Goal: Task Accomplishment & Management: Complete application form

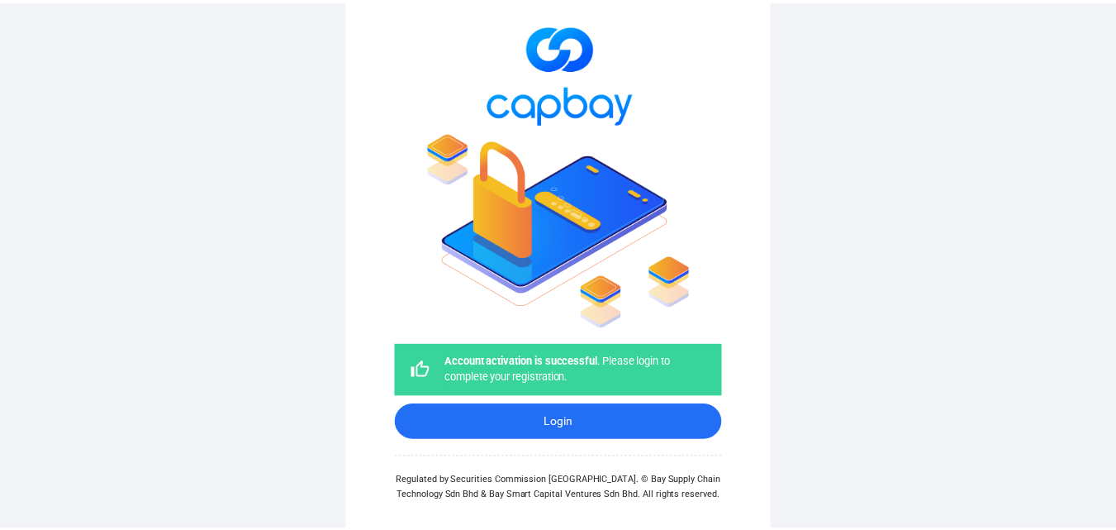
scroll to position [63, 0]
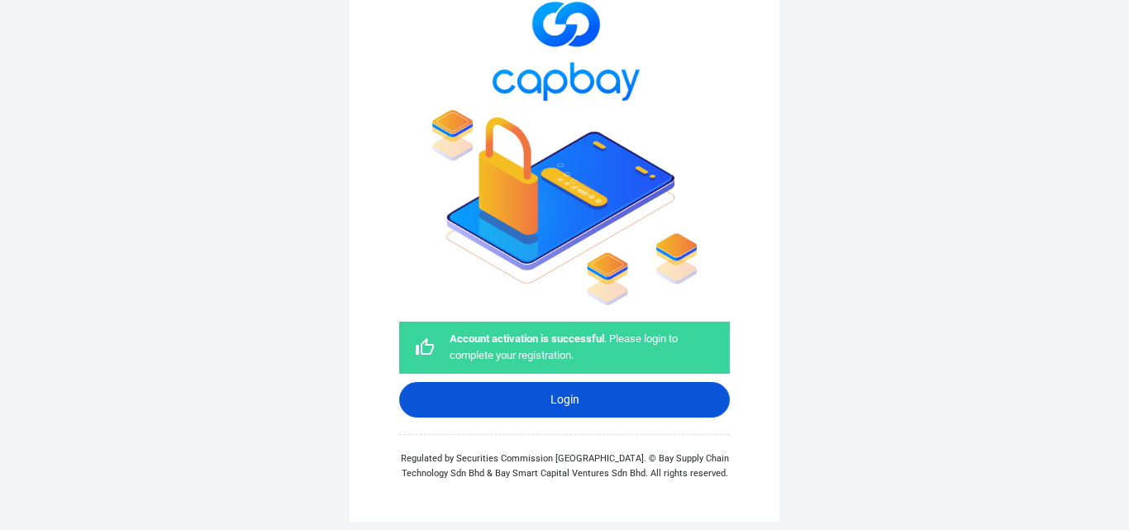
click at [563, 403] on link "Login" at bounding box center [564, 400] width 330 height 36
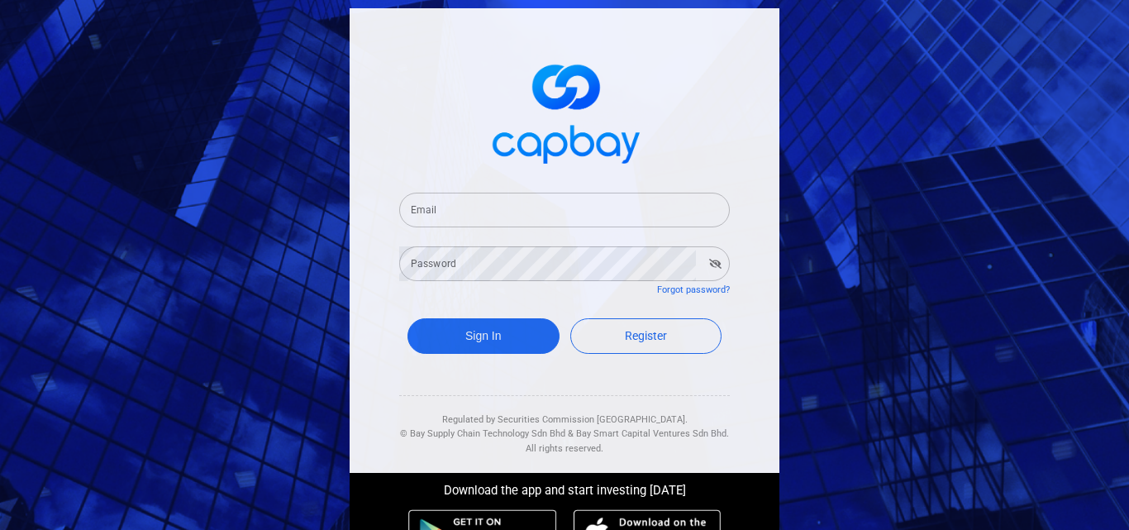
click at [446, 212] on input "Email" at bounding box center [564, 210] width 330 height 35
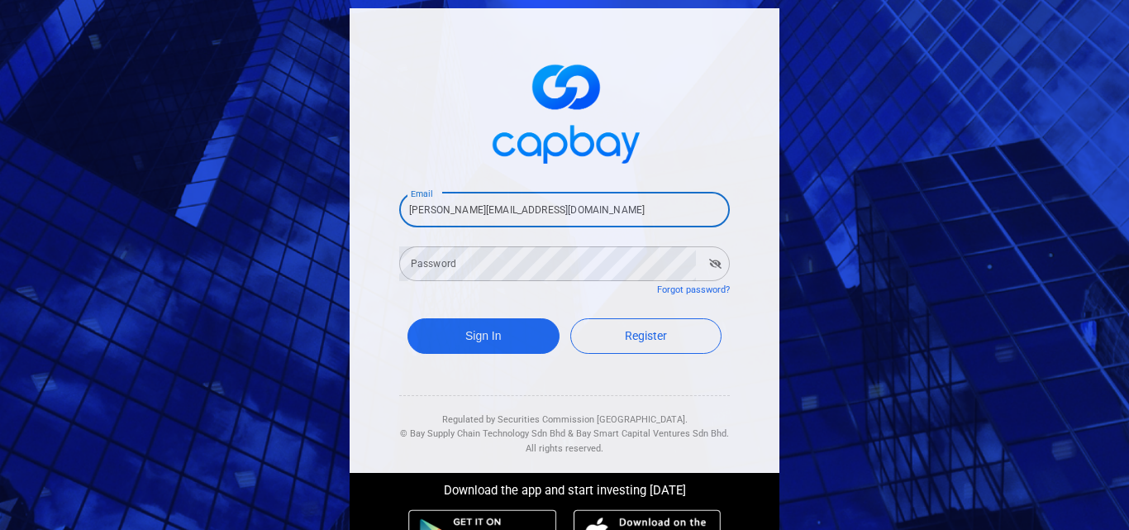
type input "[PERSON_NAME][EMAIL_ADDRESS][DOMAIN_NAME]"
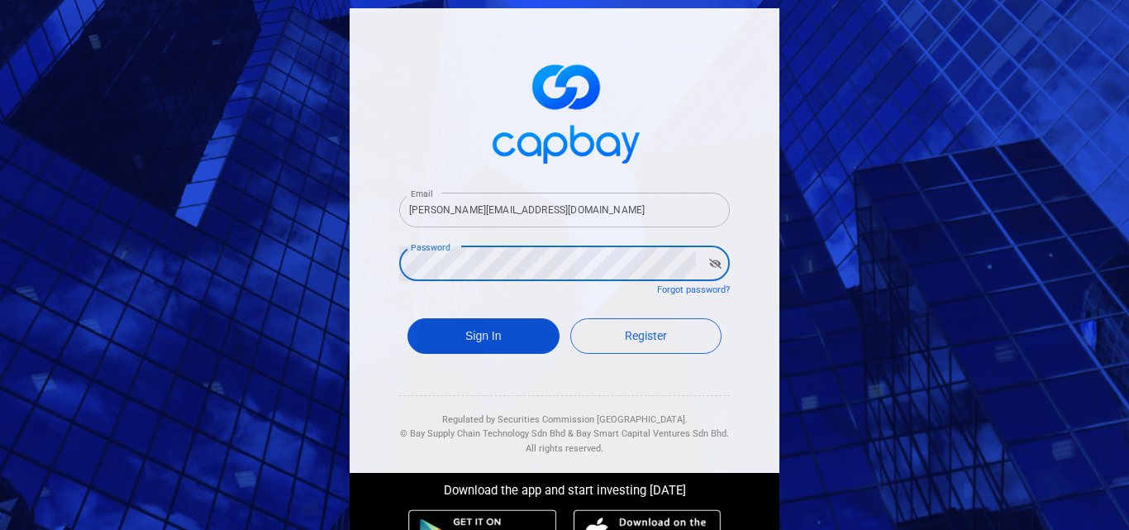
click at [485, 333] on button "Sign In" at bounding box center [483, 336] width 152 height 36
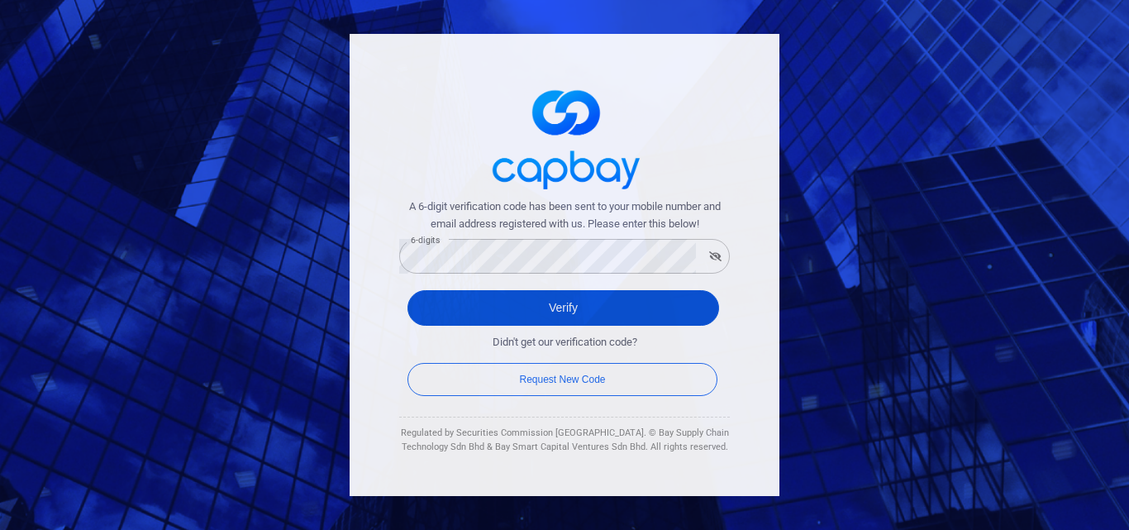
click at [549, 306] on button "Verify" at bounding box center [562, 308] width 311 height 36
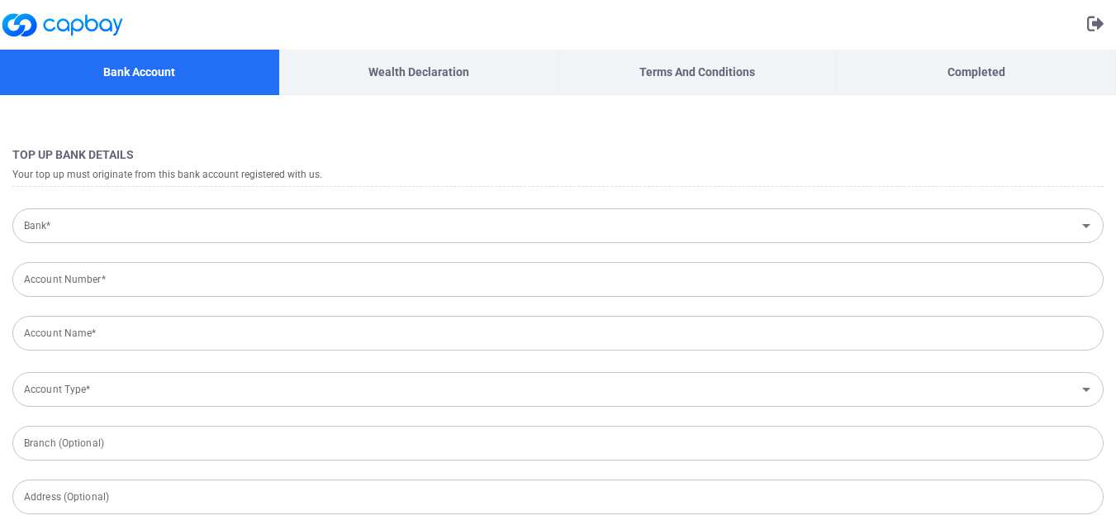
type input "[GEOGRAPHIC_DATA]"
click at [459, 225] on input "Bank*" at bounding box center [544, 226] width 1054 height 31
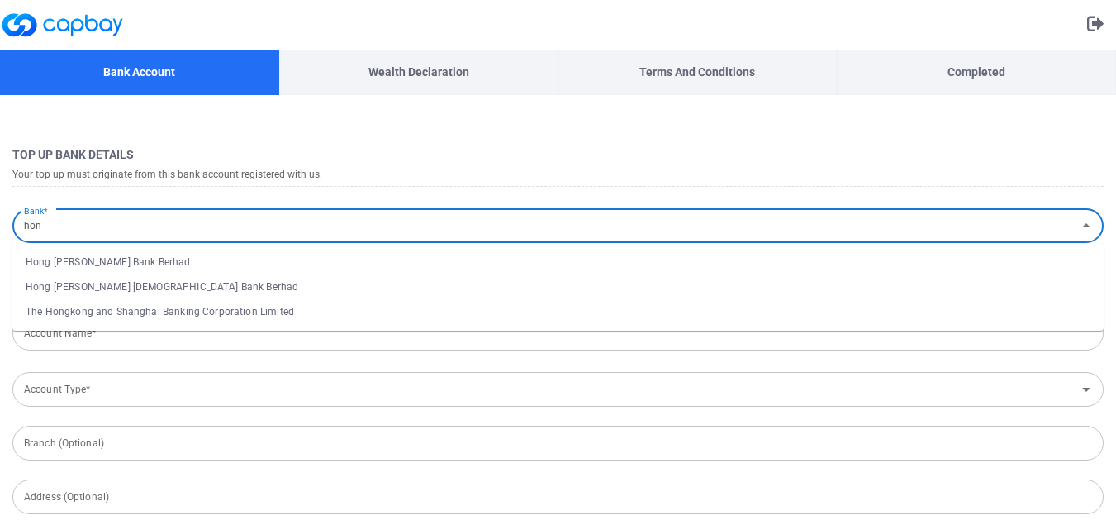
click at [114, 261] on li "Hong [PERSON_NAME] Bank Berhad" at bounding box center [557, 262] width 1091 height 25
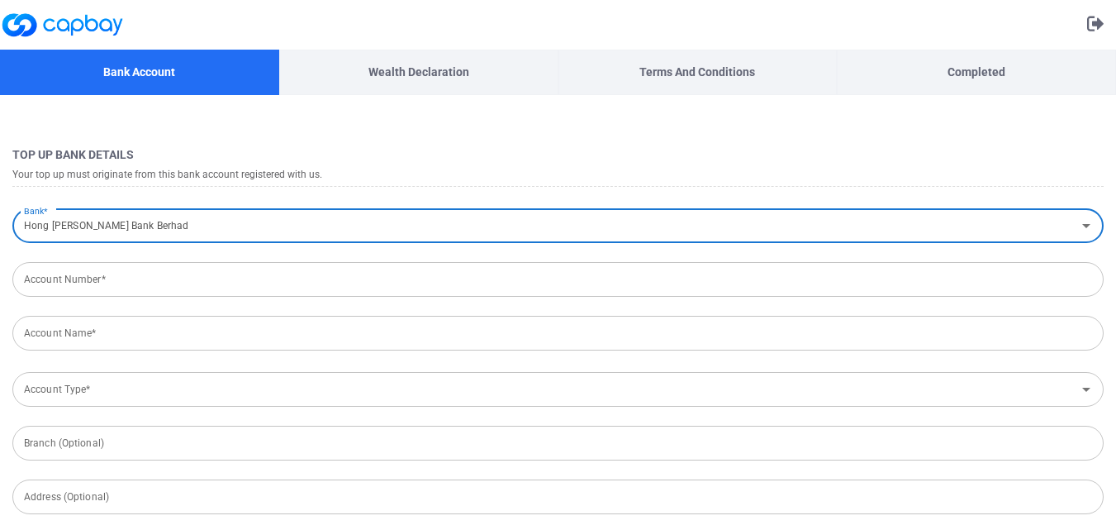
type input "Hong [PERSON_NAME] Bank Berhad"
click at [109, 282] on input "Account Number*" at bounding box center [557, 279] width 1091 height 35
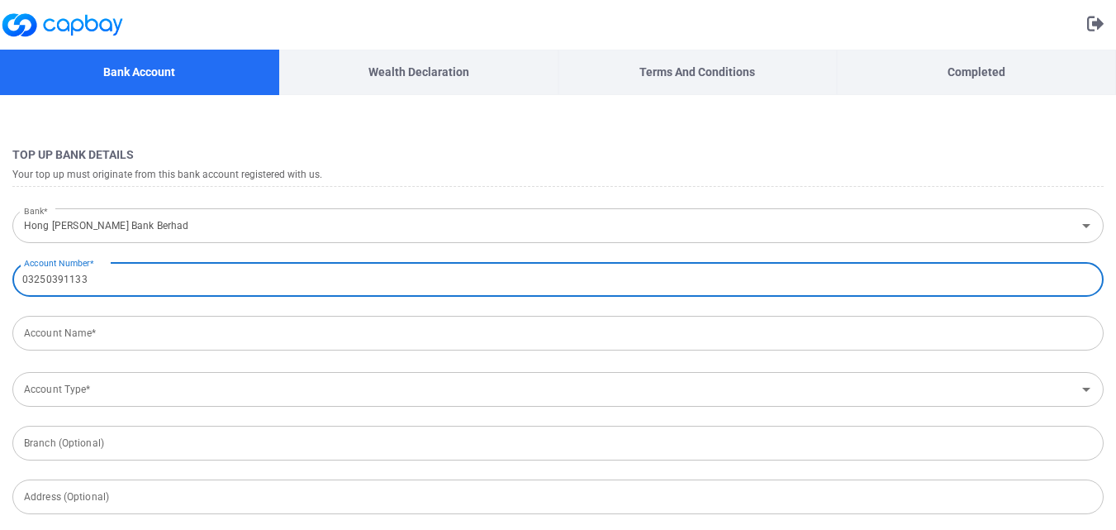
type input "03250391133"
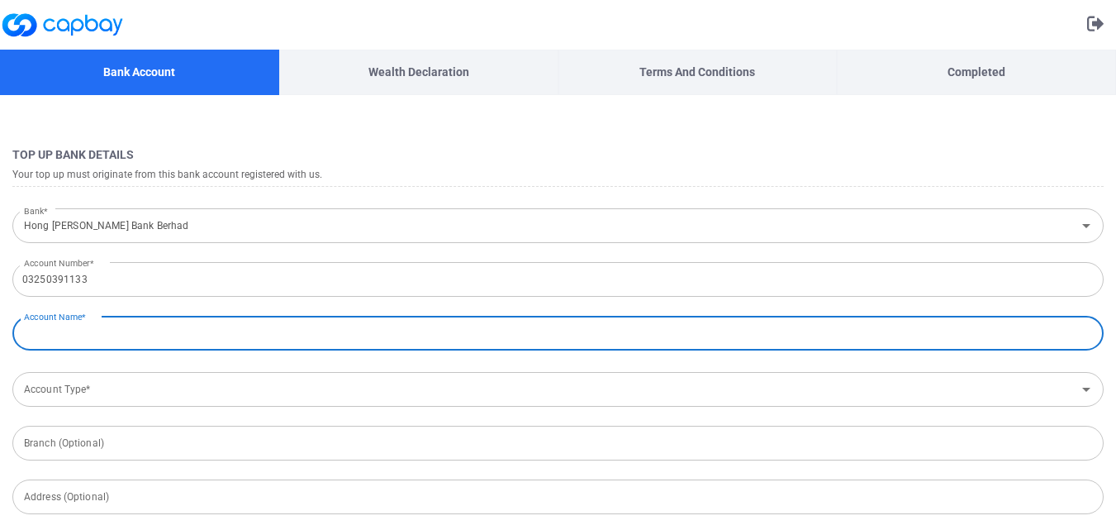
click at [221, 345] on input "Account Name*" at bounding box center [557, 333] width 1091 height 35
type input "[PERSON_NAME] [PERSON_NAME]"
click at [231, 388] on input "Account Type*" at bounding box center [544, 389] width 1054 height 31
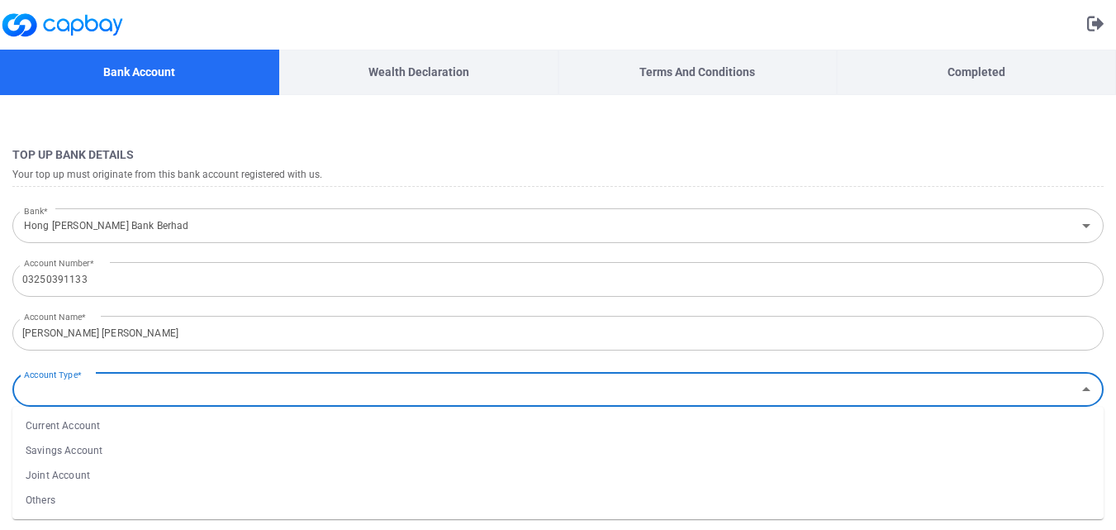
click at [73, 449] on li "Savings Account" at bounding box center [557, 450] width 1091 height 25
type input "Savings Account"
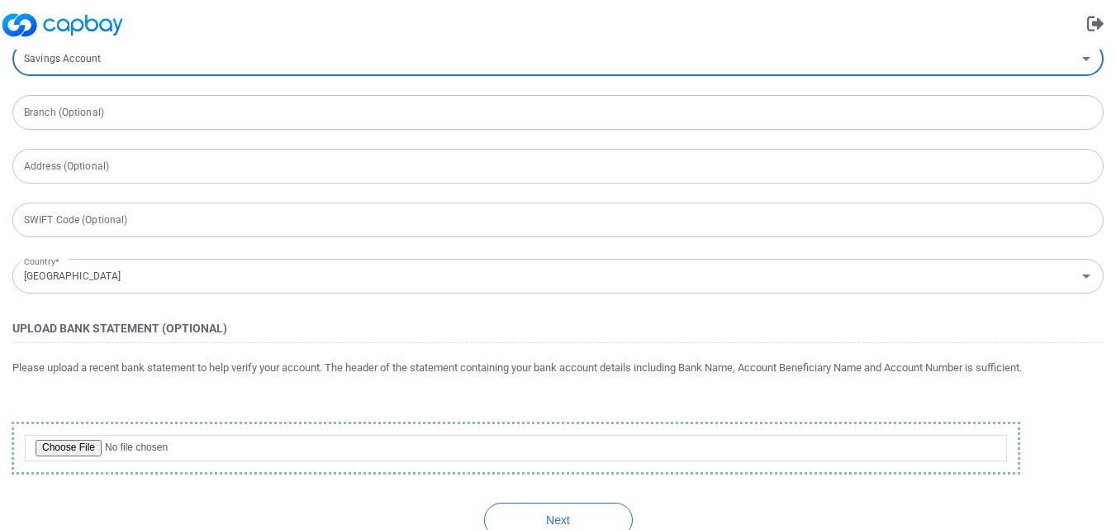
scroll to position [363, 0]
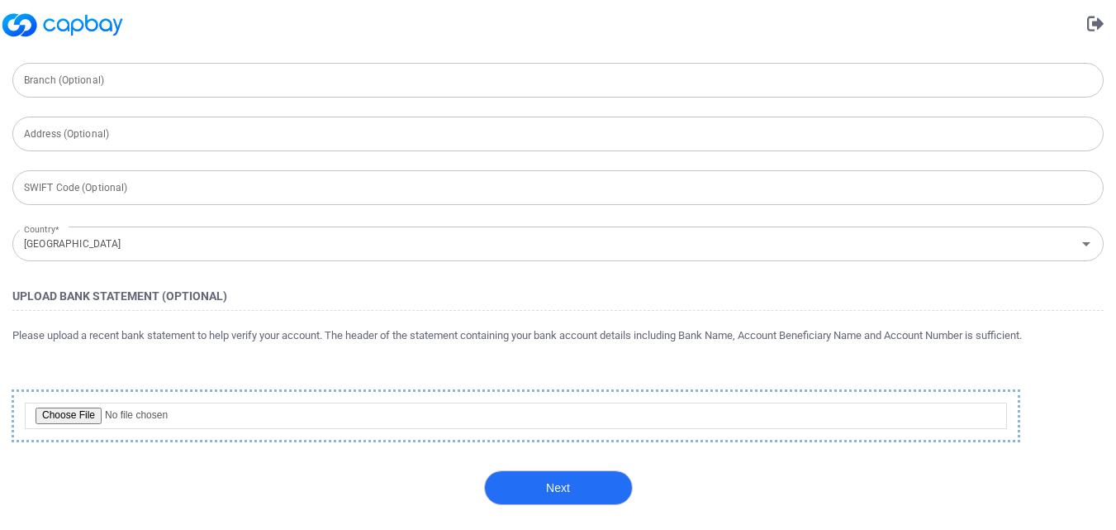
click at [546, 496] on button "Next" at bounding box center [558, 487] width 149 height 35
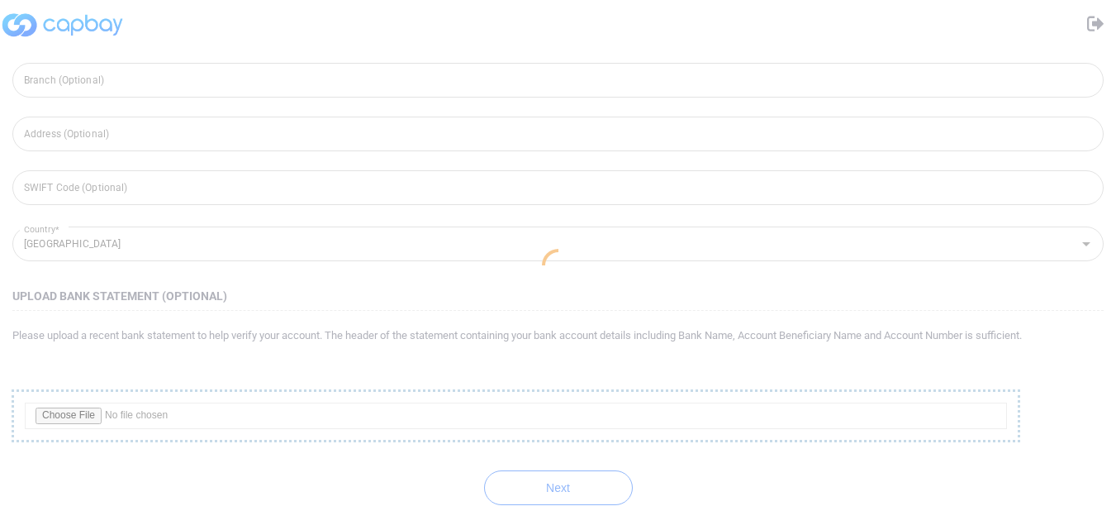
scroll to position [0, 0]
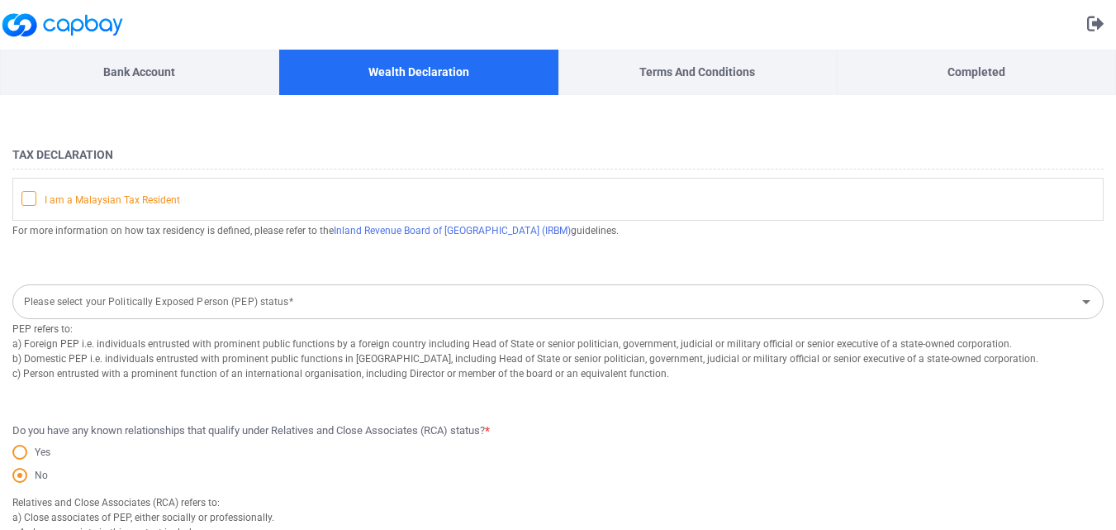
click at [27, 197] on icon at bounding box center [28, 197] width 13 height 13
click at [0, 0] on input "I am a Malaysian Tax Resident" at bounding box center [0, 0] width 0 height 0
click at [361, 303] on input "Please select your Politically Exposed Person (PEP) status*" at bounding box center [544, 302] width 1054 height 31
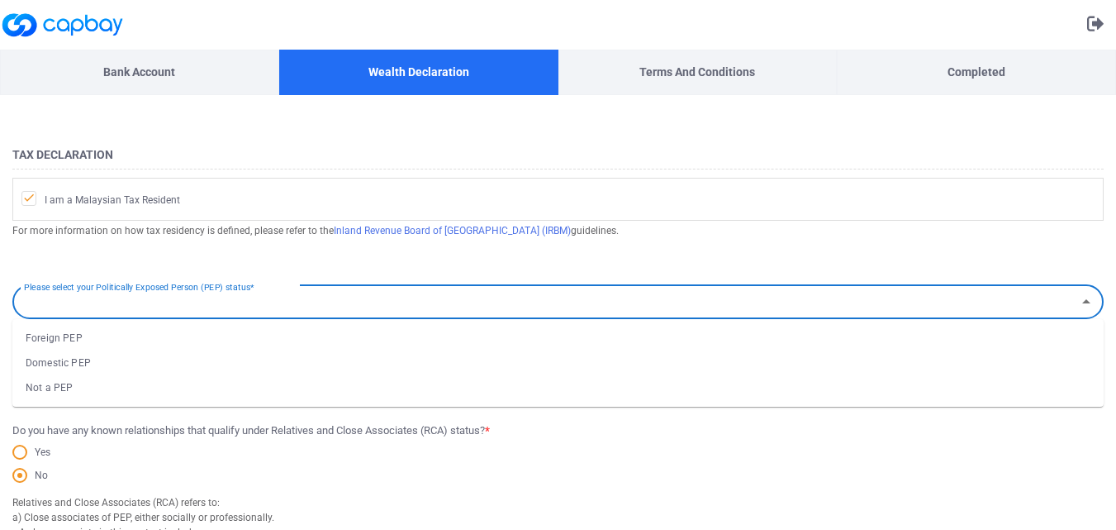
click at [66, 392] on li "Not a PEP" at bounding box center [557, 387] width 1091 height 25
type input "Not a PEP"
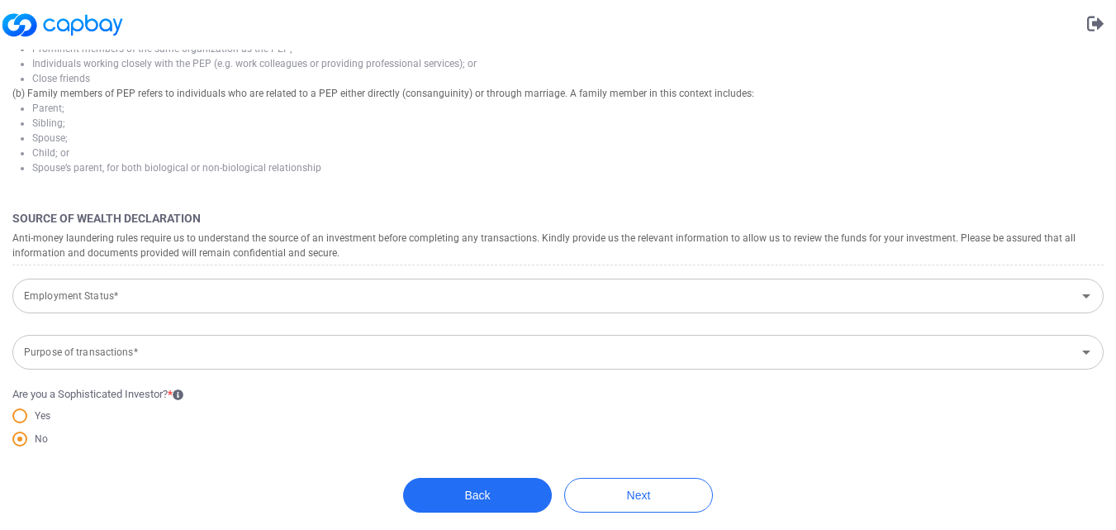
scroll to position [550, 0]
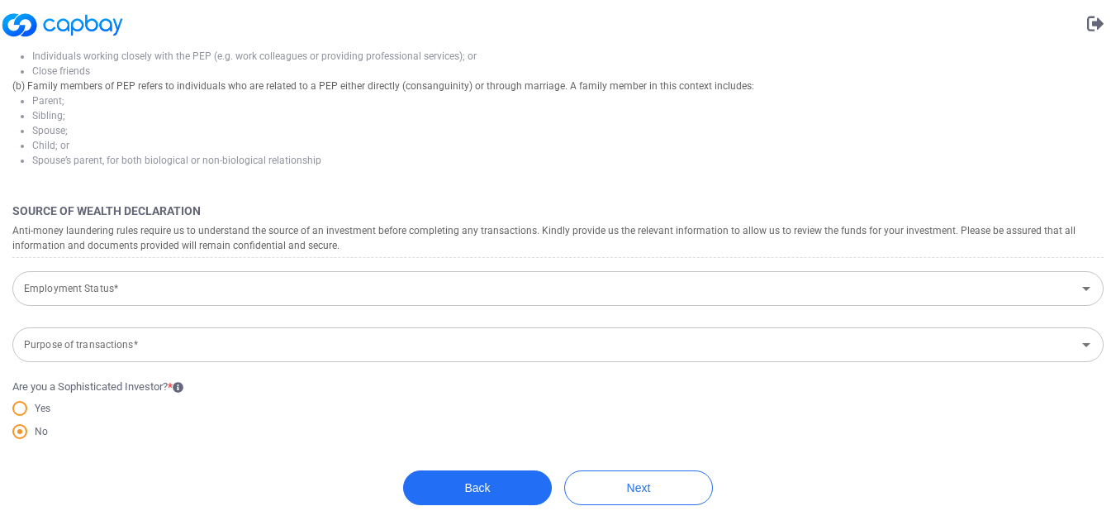
click at [420, 294] on input "Employment Status*" at bounding box center [544, 288] width 1054 height 31
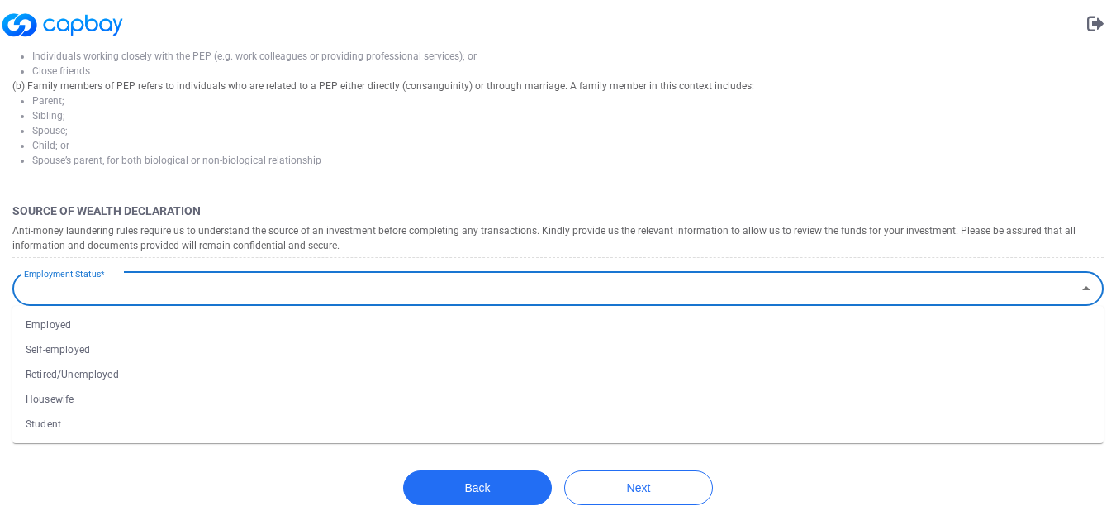
click at [51, 324] on li "Employed" at bounding box center [557, 324] width 1091 height 25
type input "Employed"
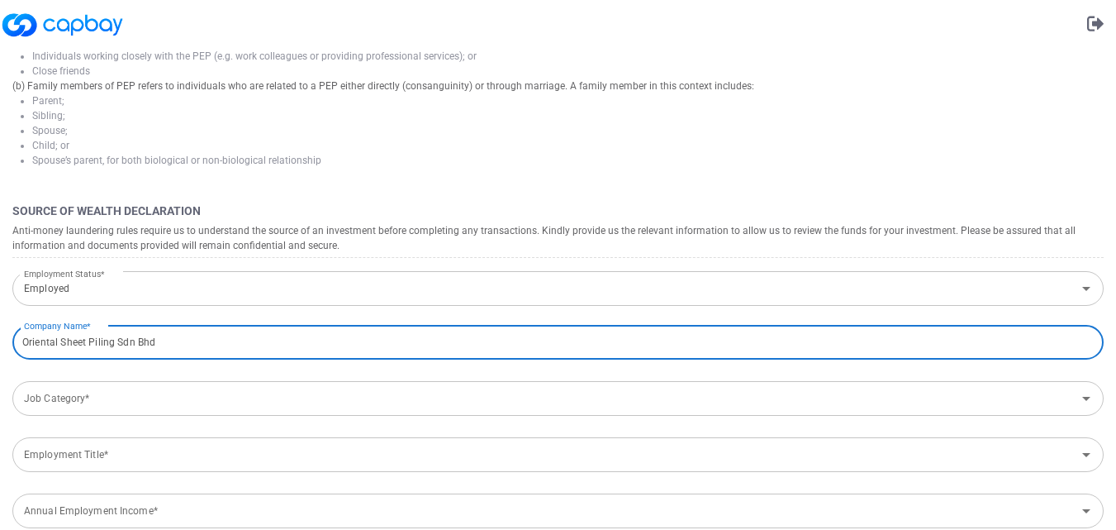
type input "Oriental Sheet Piling Sdn Bhd"
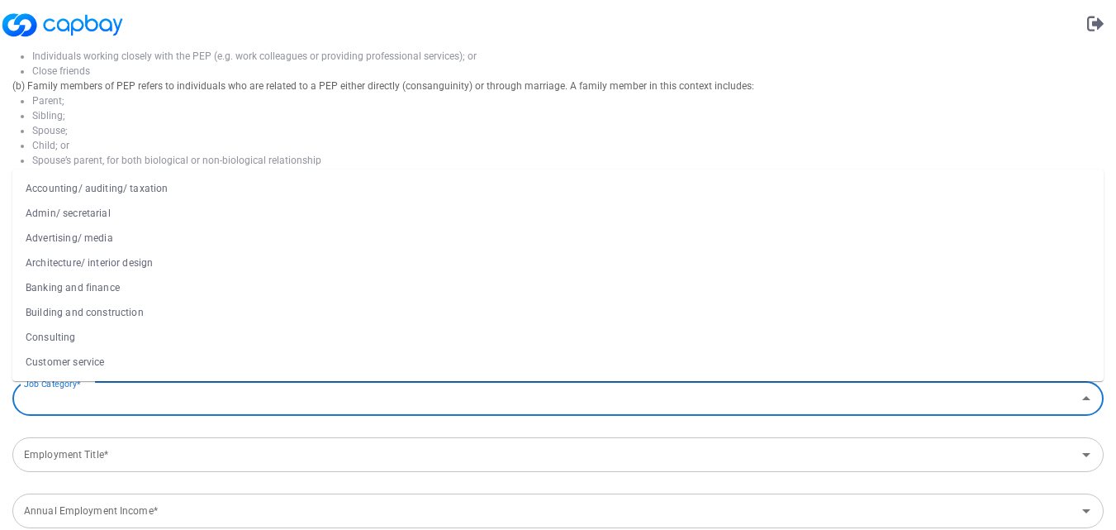
click at [98, 393] on input "Job Category*" at bounding box center [544, 398] width 1054 height 31
click at [157, 194] on li "Accounting/ auditing/ taxation" at bounding box center [557, 188] width 1091 height 25
type input "Accounting/ auditing/ taxation"
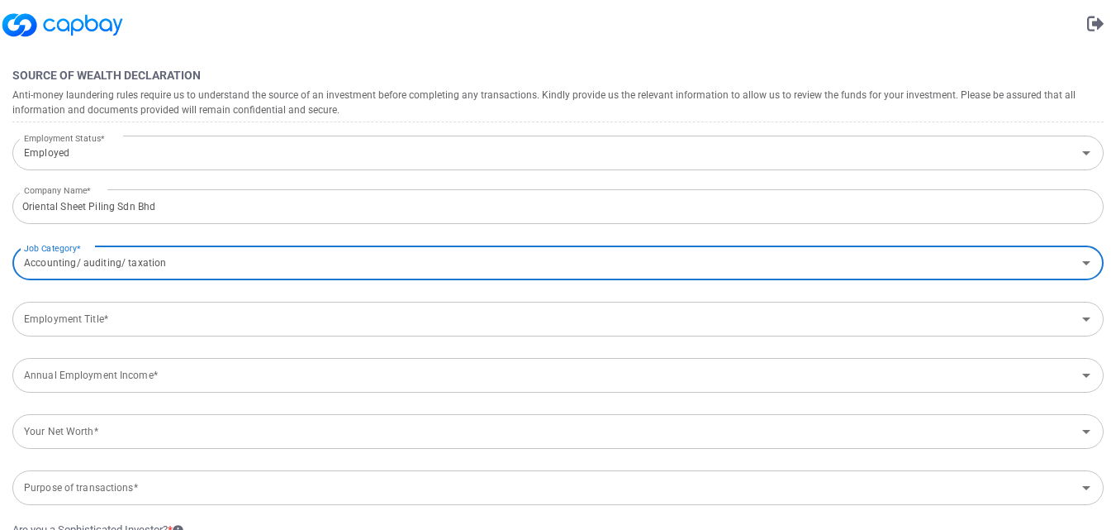
scroll to position [716, 0]
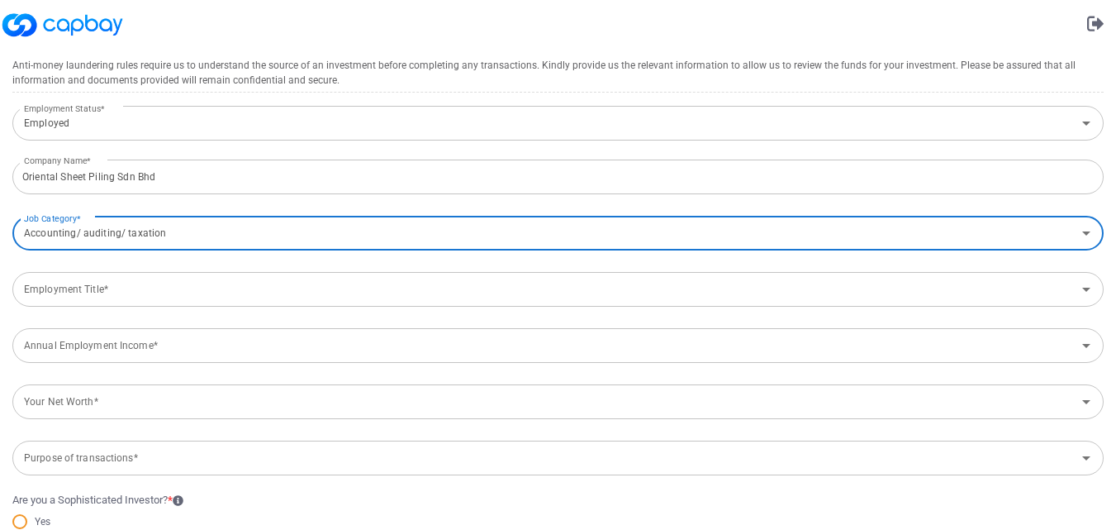
click at [269, 291] on input "Employment Title*" at bounding box center [544, 289] width 1054 height 31
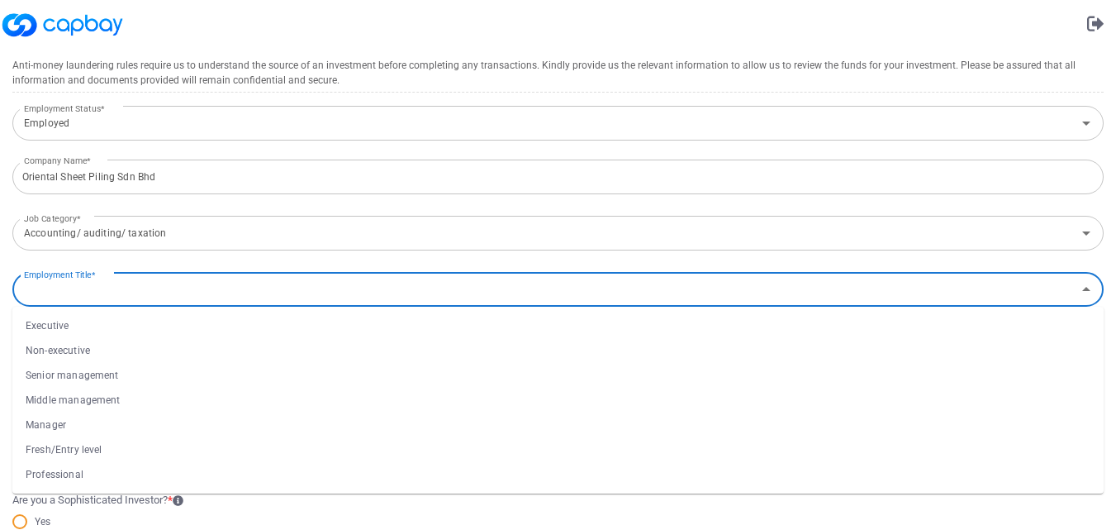
click at [57, 426] on li "Manager" at bounding box center [557, 424] width 1091 height 25
type input "Manager"
click at [259, 352] on input "Annual Employment Income*" at bounding box center [544, 345] width 1054 height 31
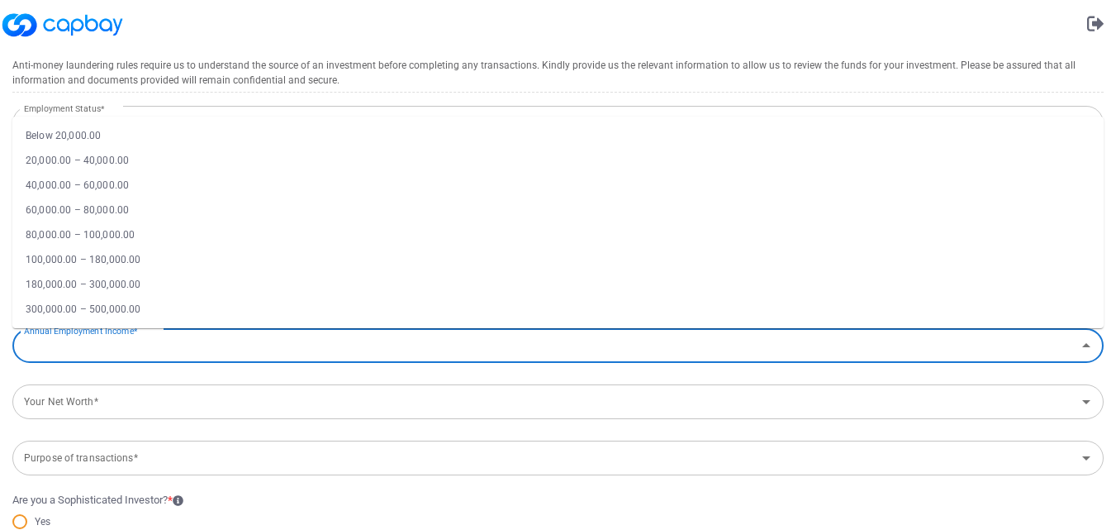
click at [124, 258] on li "100,000.00 – 180,000.00" at bounding box center [557, 259] width 1091 height 25
type input "100,000.00 – 180,000.00"
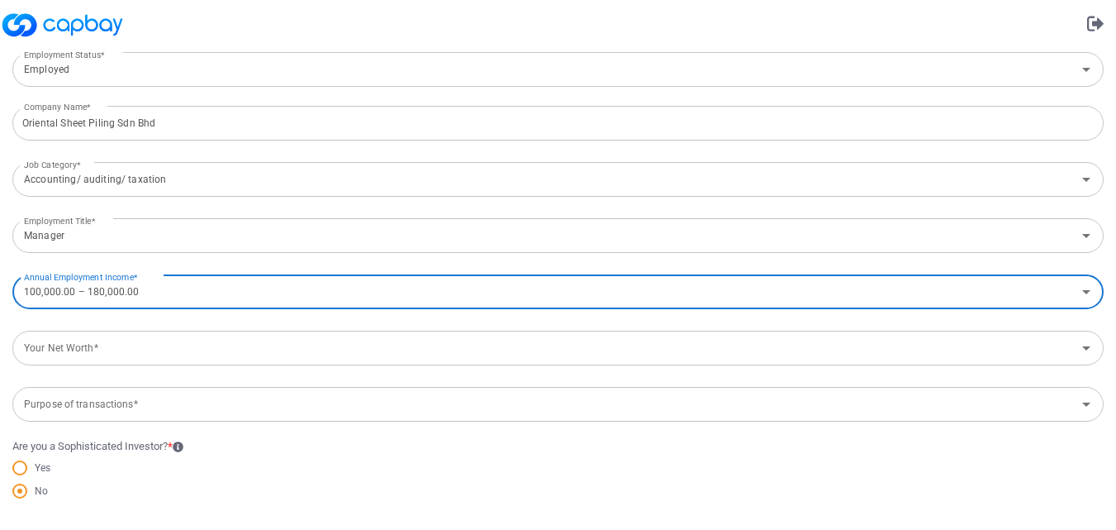
scroll to position [798, 0]
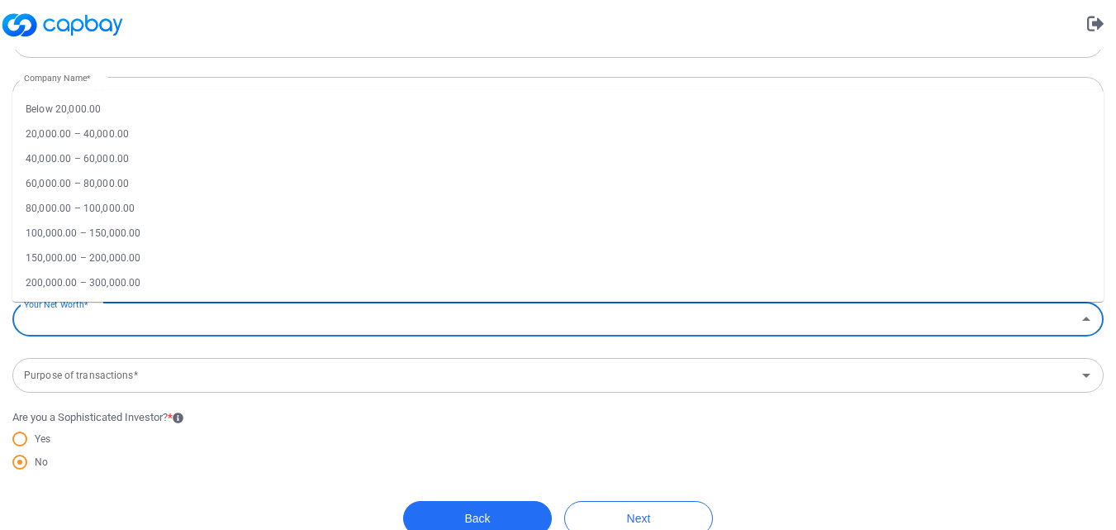
click at [320, 316] on input "Your Net Worth*" at bounding box center [544, 319] width 1054 height 31
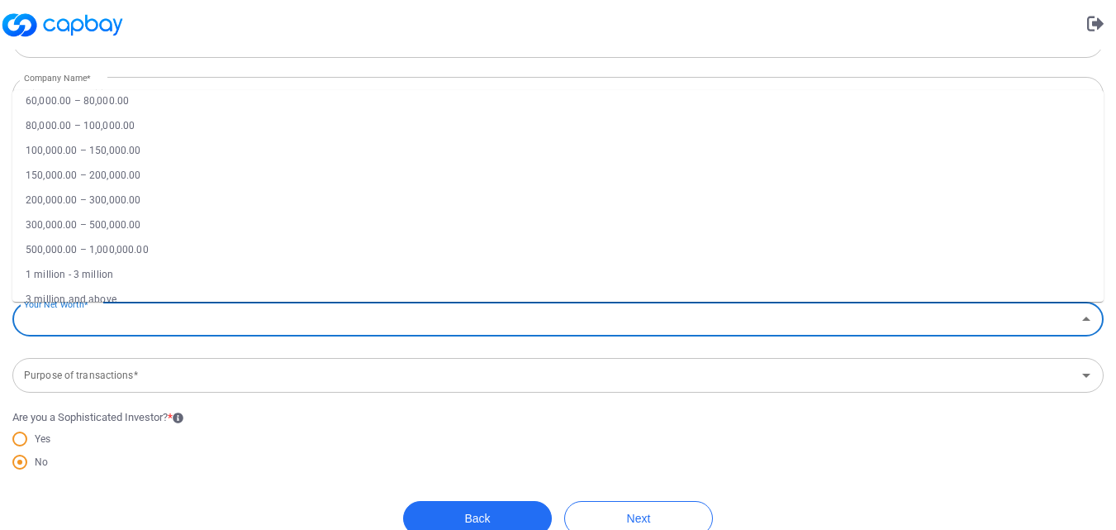
click at [121, 204] on li "200,000.00 – 300,000.00" at bounding box center [557, 200] width 1091 height 25
type input "200,000.00 – 300,000.00"
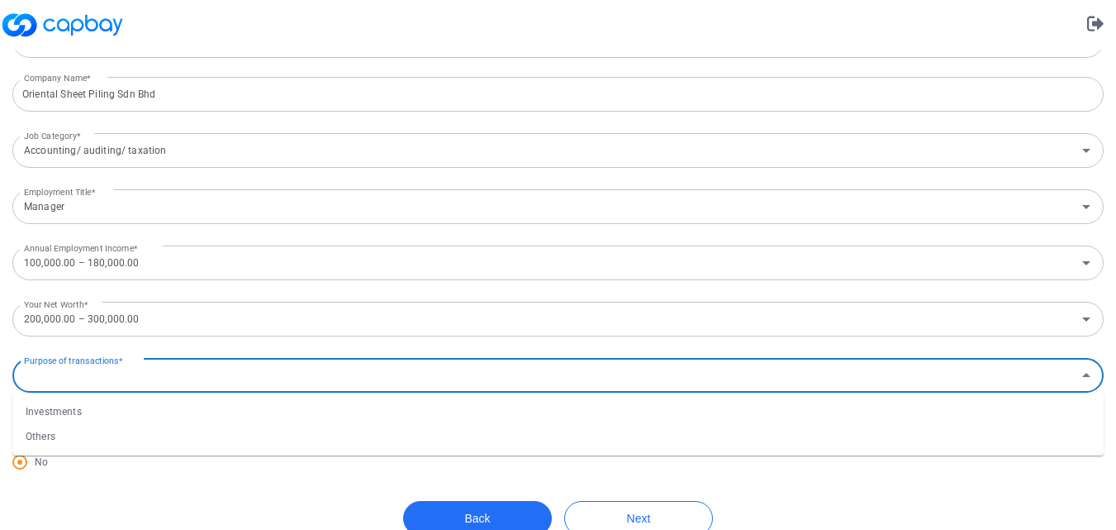
click at [388, 382] on input "Purpose of transactions*" at bounding box center [544, 375] width 1054 height 31
click at [78, 412] on li "Investments" at bounding box center [557, 411] width 1091 height 25
type input "Investments"
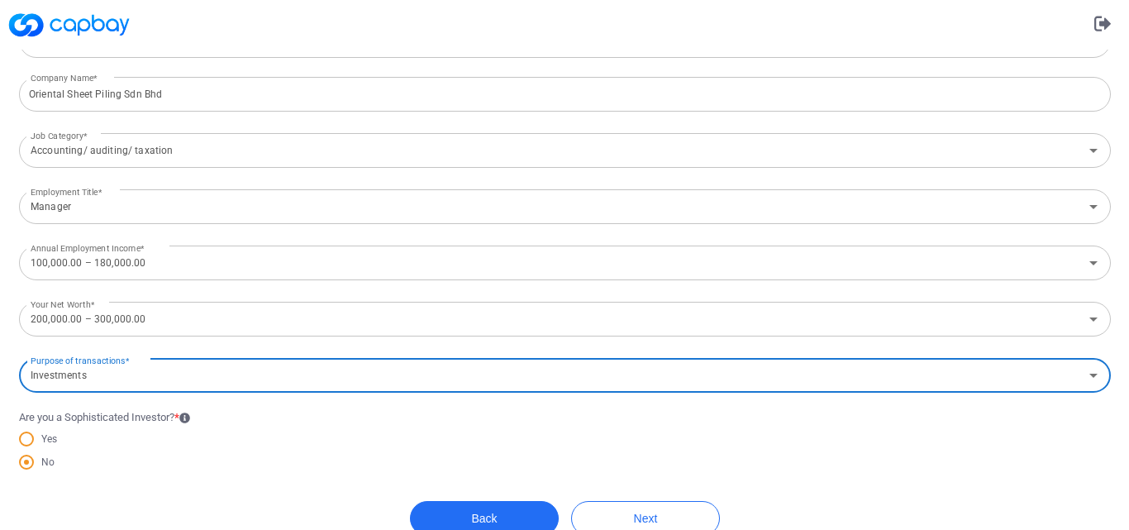
scroll to position [829, 0]
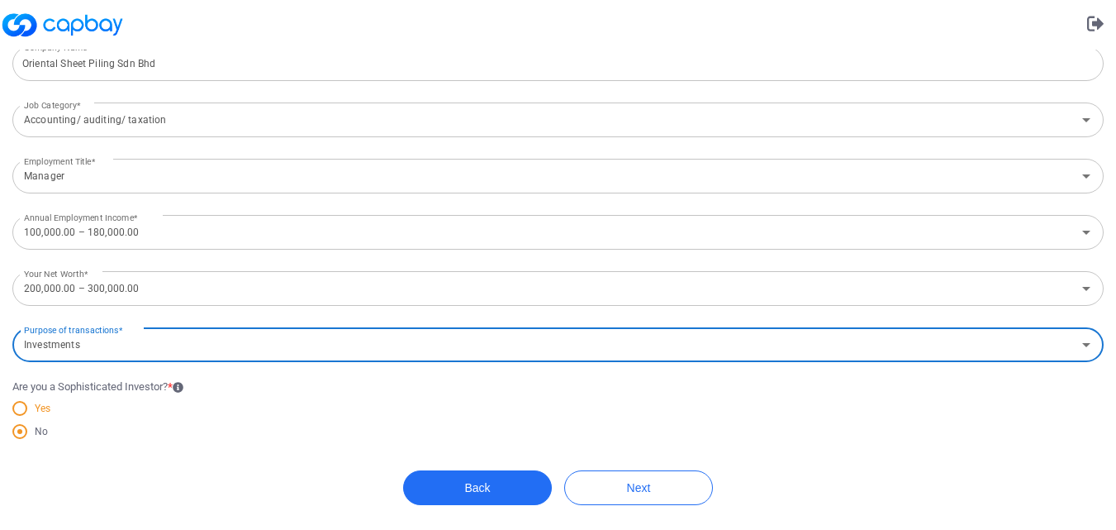
click at [34, 407] on span "Yes" at bounding box center [38, 408] width 23 height 15
click at [0, 0] on input "Yes" at bounding box center [0, 0] width 0 height 0
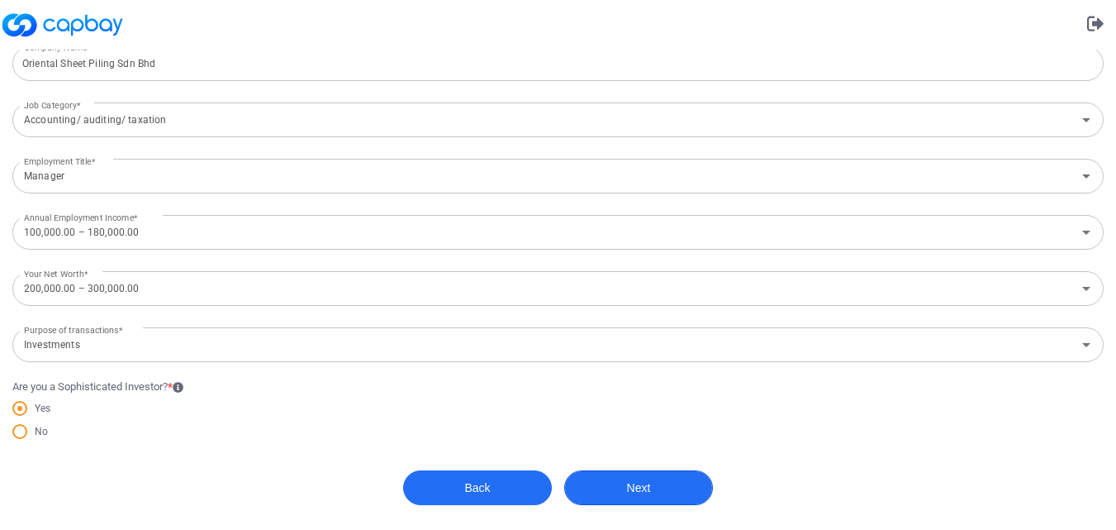
click at [632, 488] on button "Next" at bounding box center [638, 487] width 149 height 35
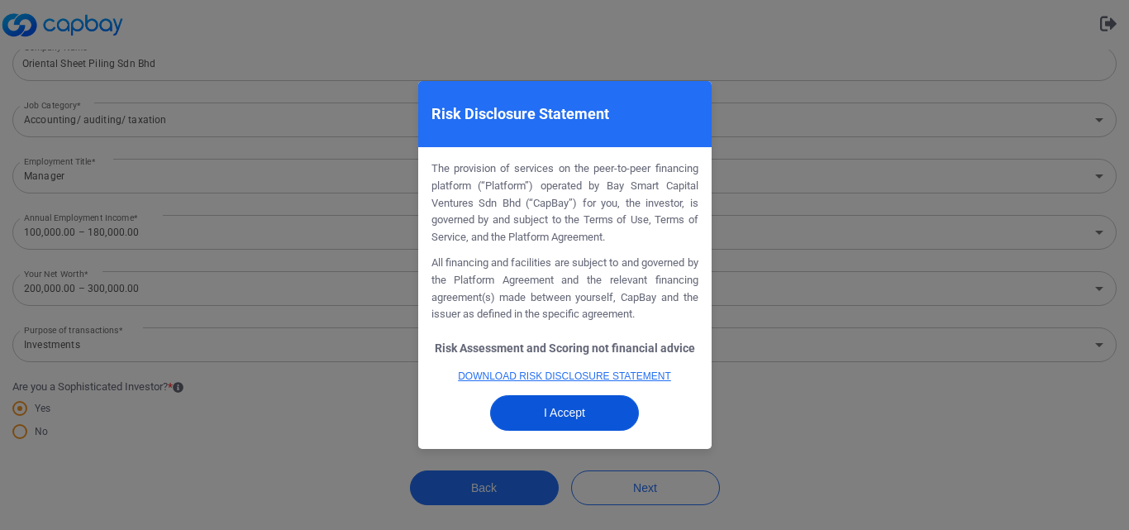
click at [591, 418] on button "I Accept" at bounding box center [564, 413] width 149 height 36
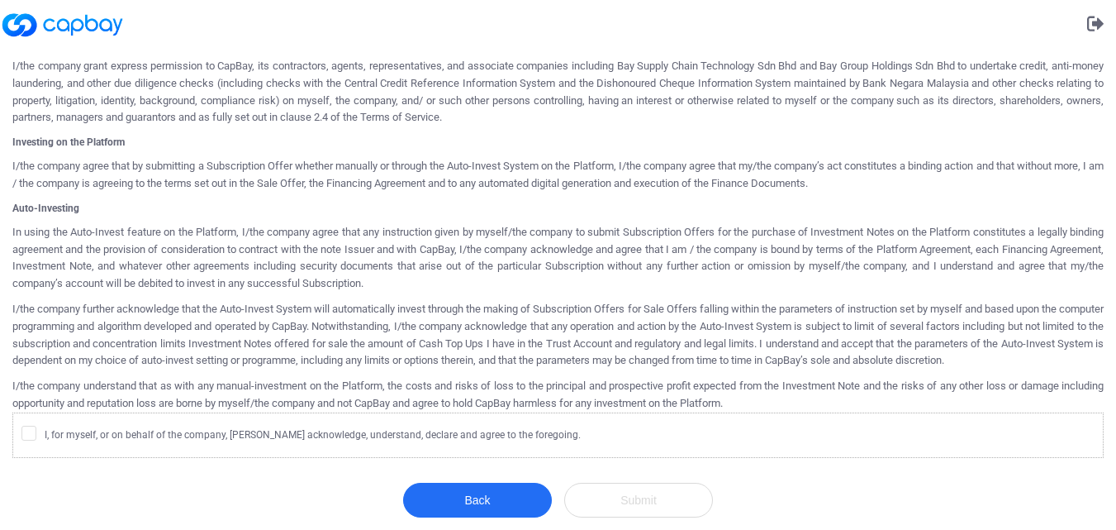
scroll to position [861, 0]
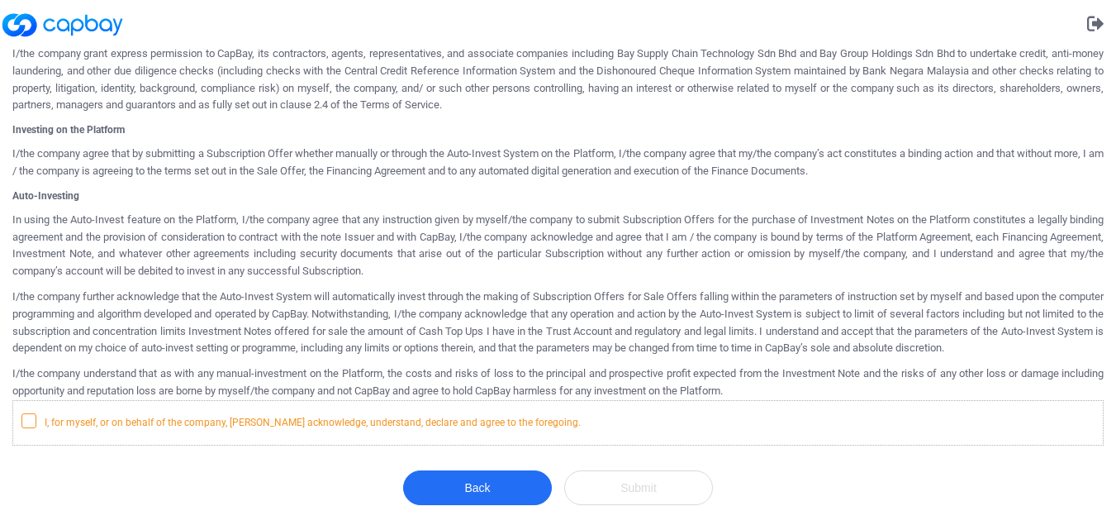
click at [26, 419] on icon at bounding box center [28, 419] width 13 height 13
click at [0, 0] on input "I, for myself, or on behalf of the company, [PERSON_NAME] acknowledge, understa…" at bounding box center [0, 0] width 0 height 0
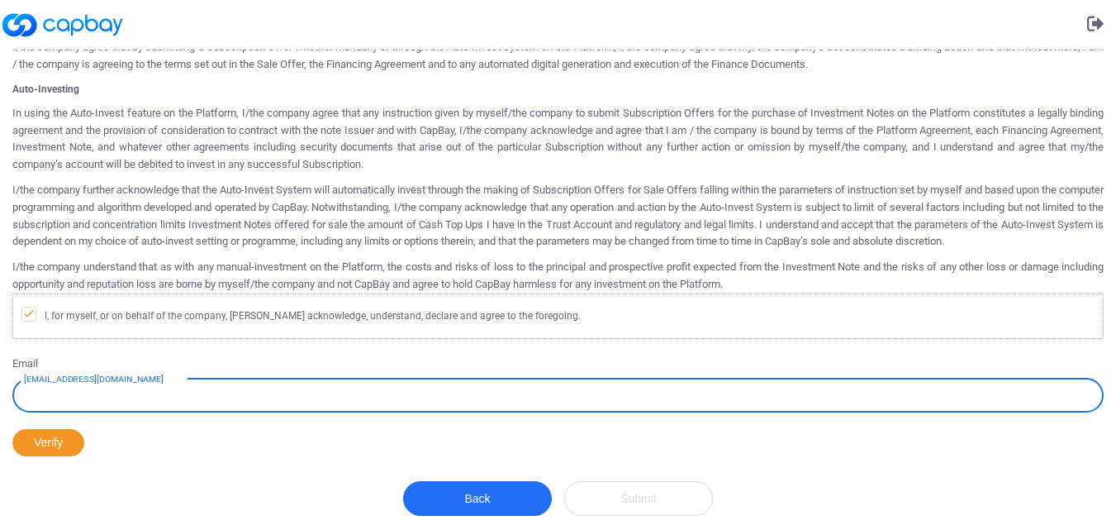
scroll to position [978, 0]
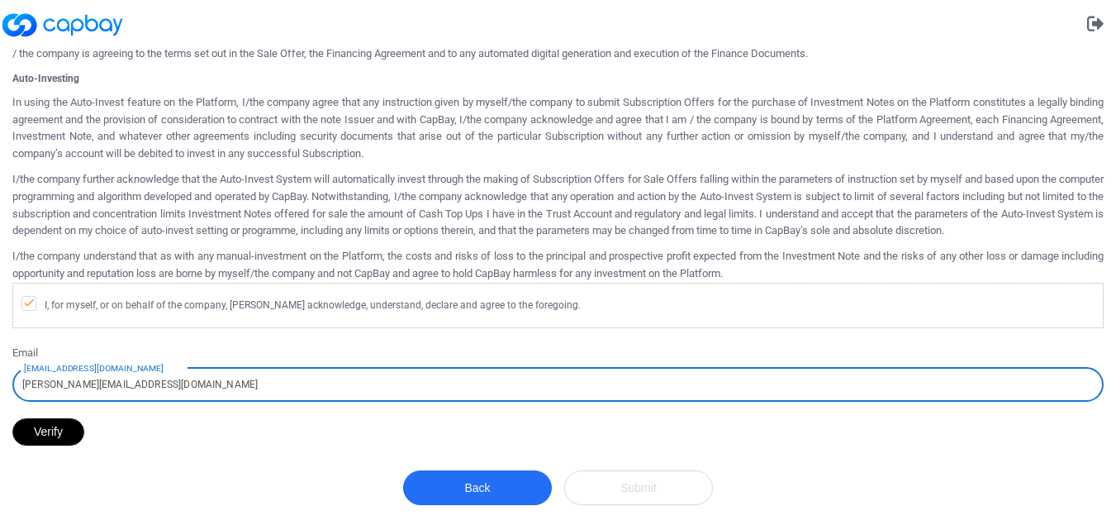
type input "[PERSON_NAME][EMAIL_ADDRESS][DOMAIN_NAME]"
click at [53, 432] on button "Verify" at bounding box center [48, 431] width 72 height 27
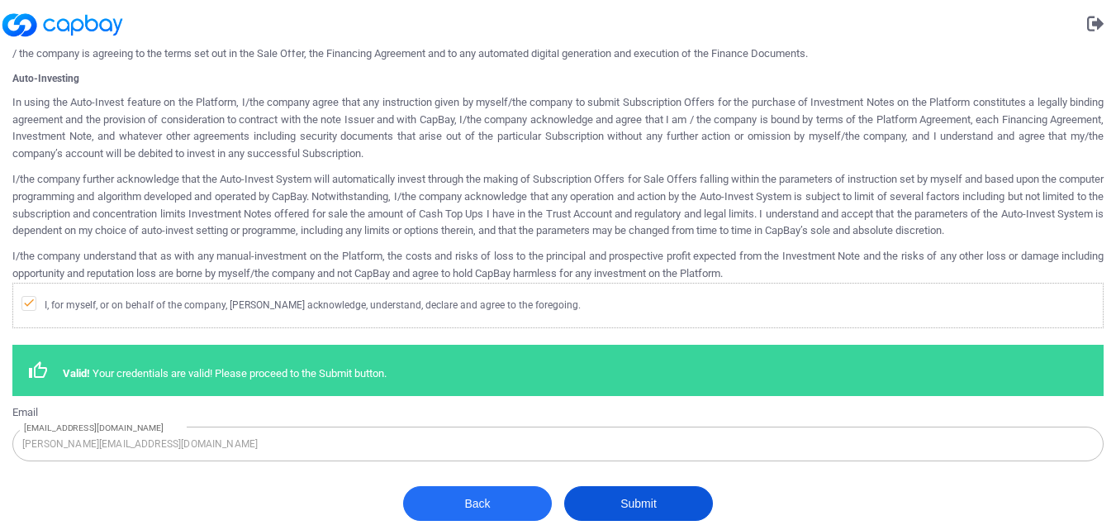
click at [641, 502] on button "Submit" at bounding box center [638, 503] width 149 height 35
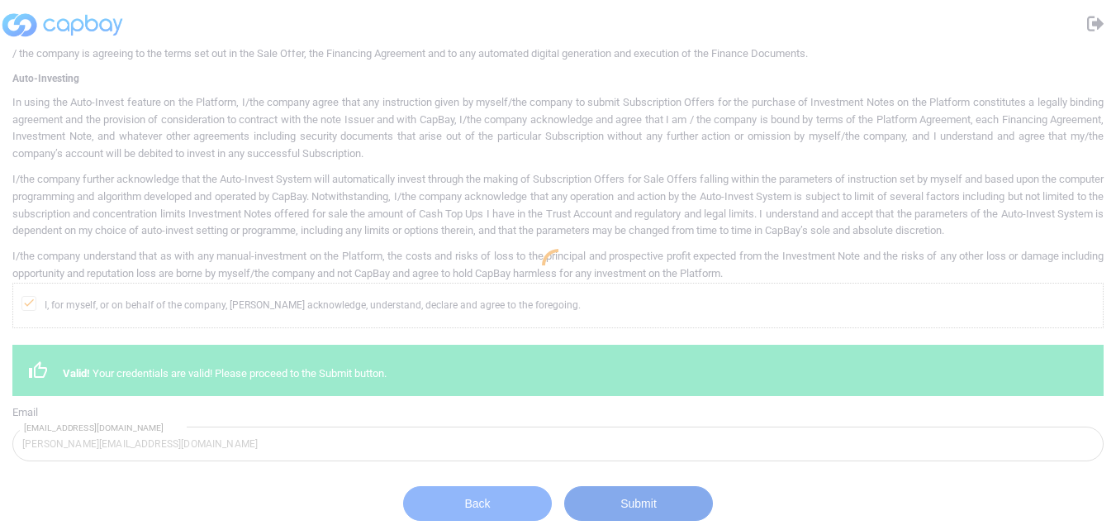
scroll to position [0, 0]
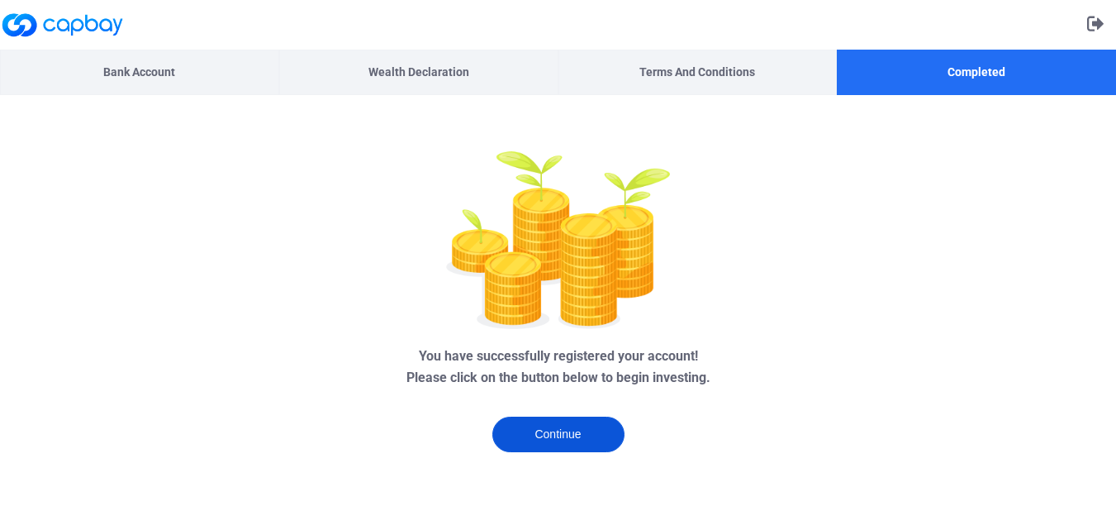
click at [577, 430] on button "Continue" at bounding box center [558, 434] width 132 height 36
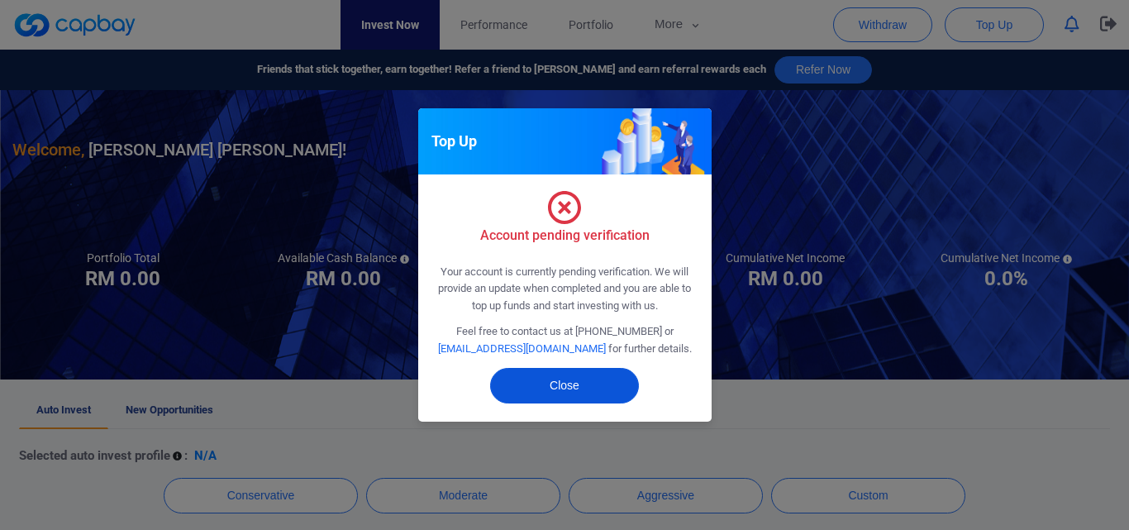
click at [563, 393] on button "Close" at bounding box center [564, 386] width 149 height 36
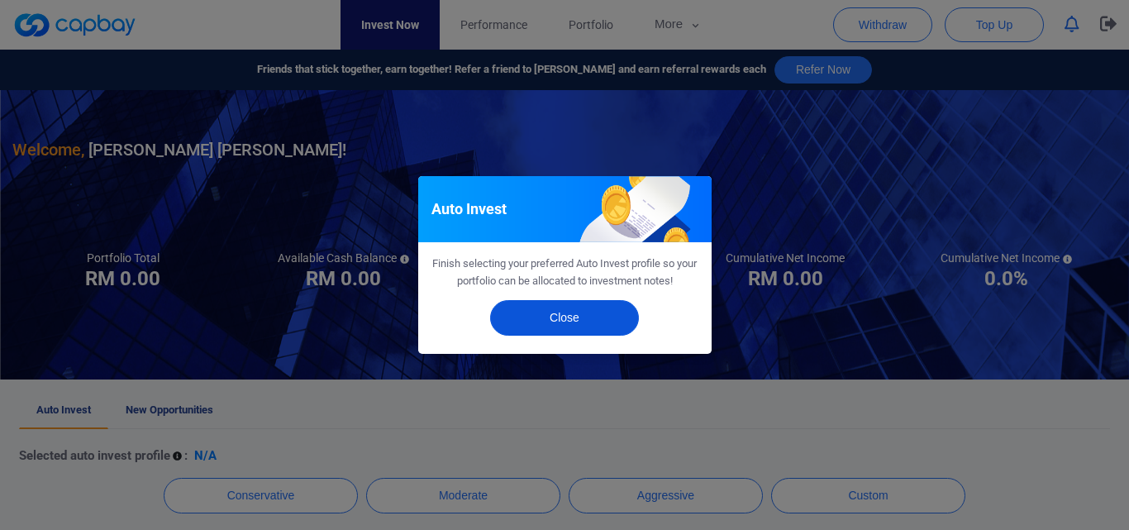
click at [550, 321] on button "Close" at bounding box center [564, 318] width 149 height 36
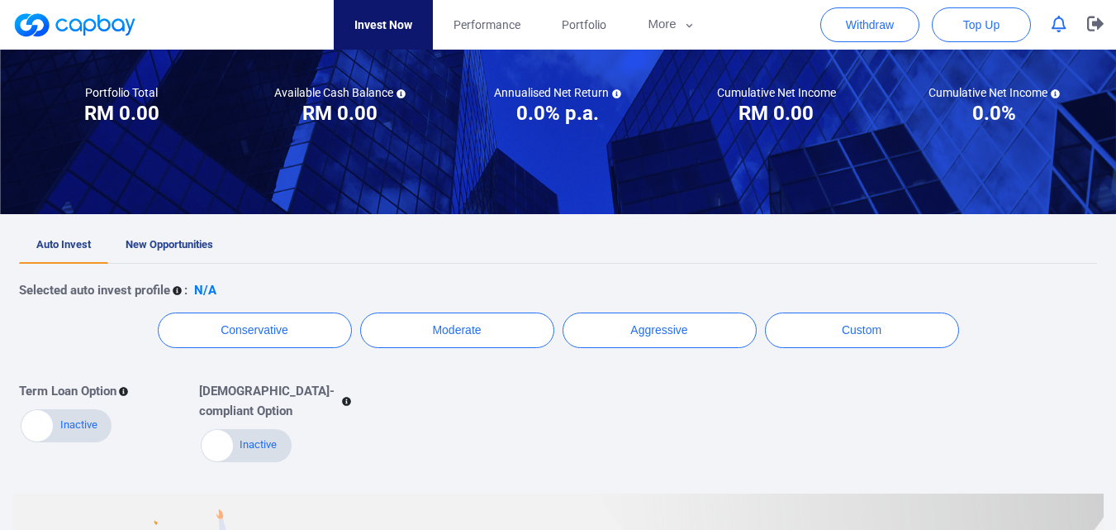
scroll to position [248, 0]
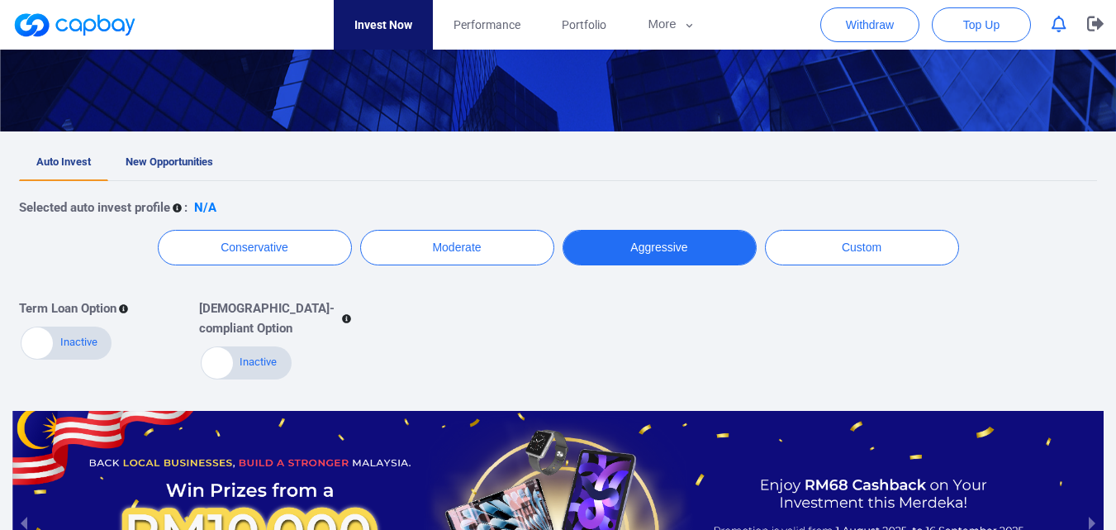
click at [654, 244] on button "Aggressive" at bounding box center [660, 248] width 194 height 36
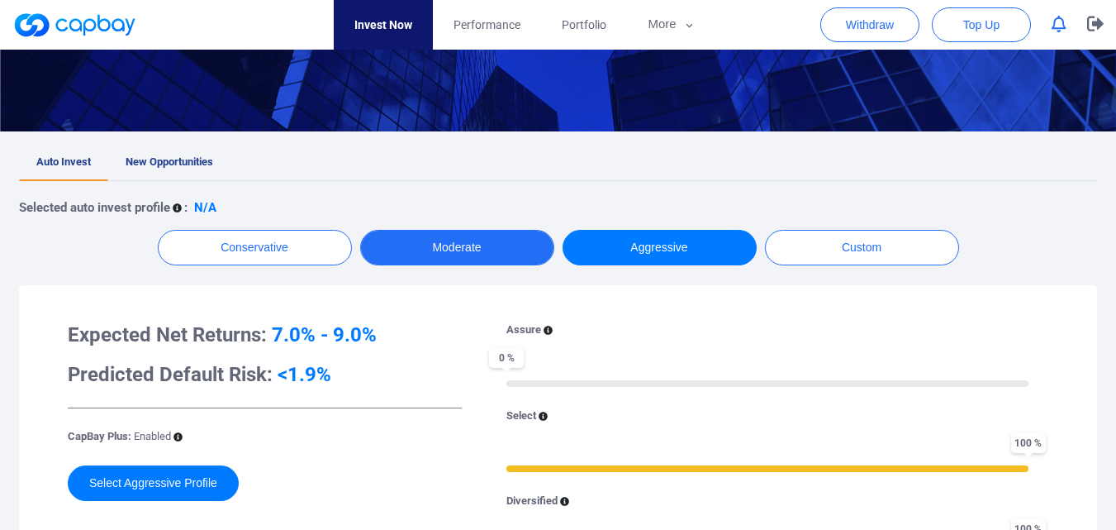
click at [478, 250] on button "Moderate" at bounding box center [457, 248] width 194 height 36
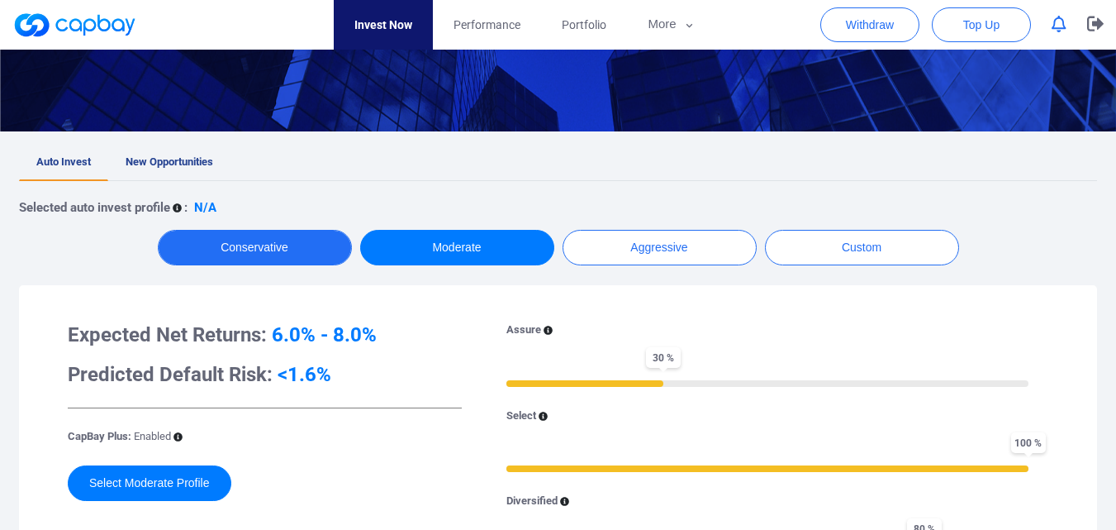
click at [292, 252] on button "Conservative" at bounding box center [255, 248] width 194 height 36
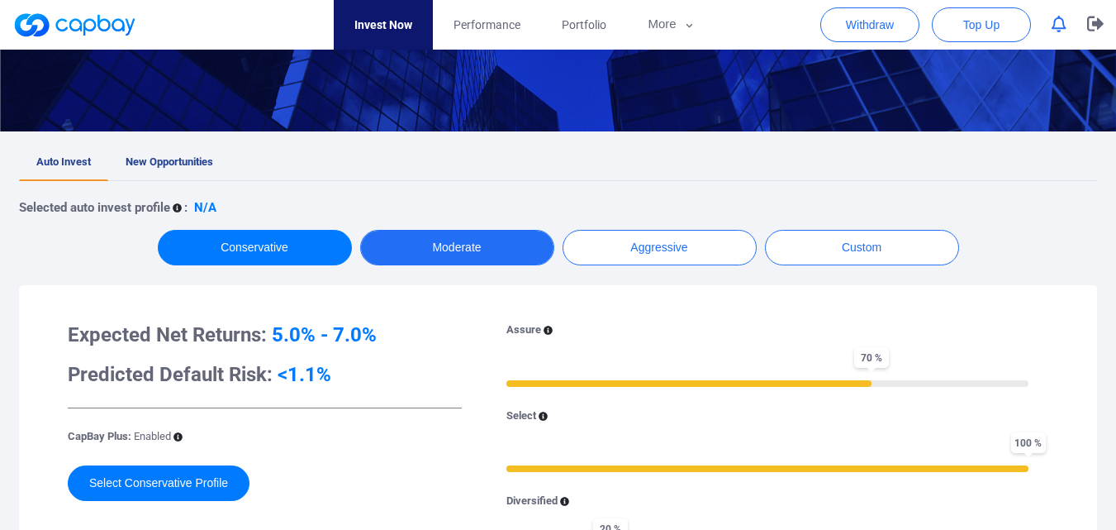
drag, startPoint x: 473, startPoint y: 265, endPoint x: 542, endPoint y: 259, distance: 68.9
click at [482, 265] on div "Selected auto invest profile : N/A Conservative Moderate Aggressive Custom Expe…" at bounding box center [558, 446] width 1078 height 530
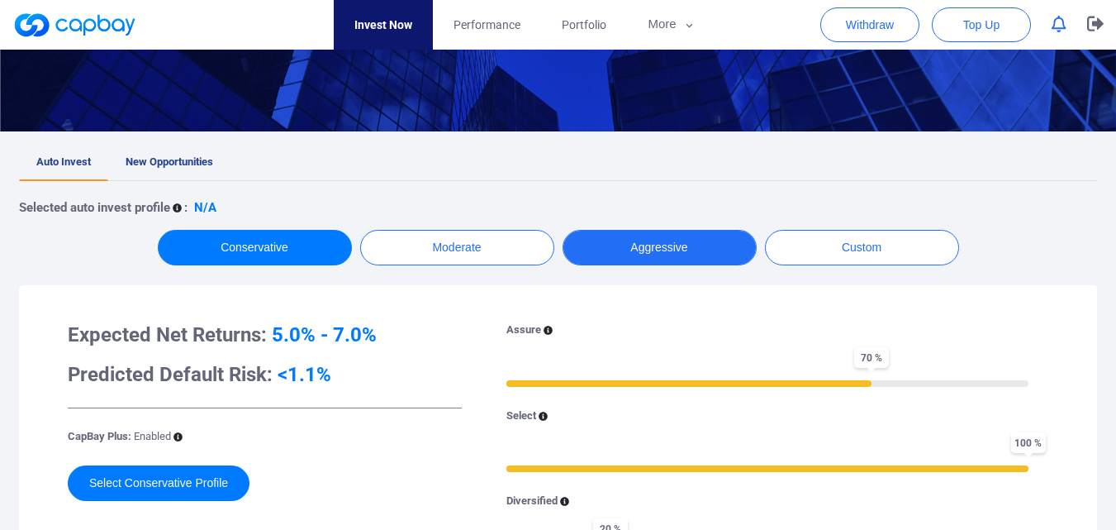
click at [651, 249] on button "Aggressive" at bounding box center [660, 248] width 194 height 36
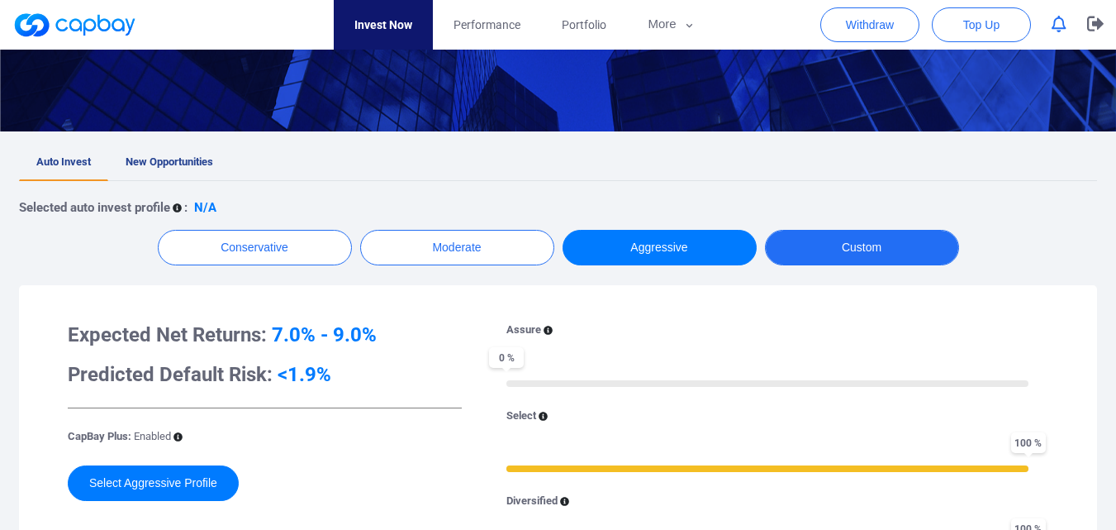
click at [828, 255] on button "Custom" at bounding box center [862, 248] width 194 height 36
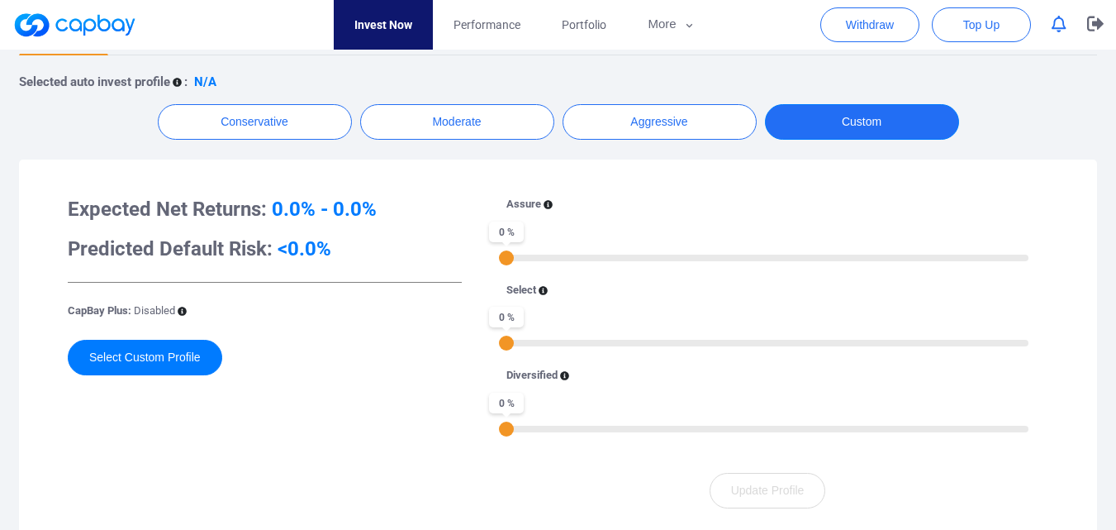
scroll to position [413, 0]
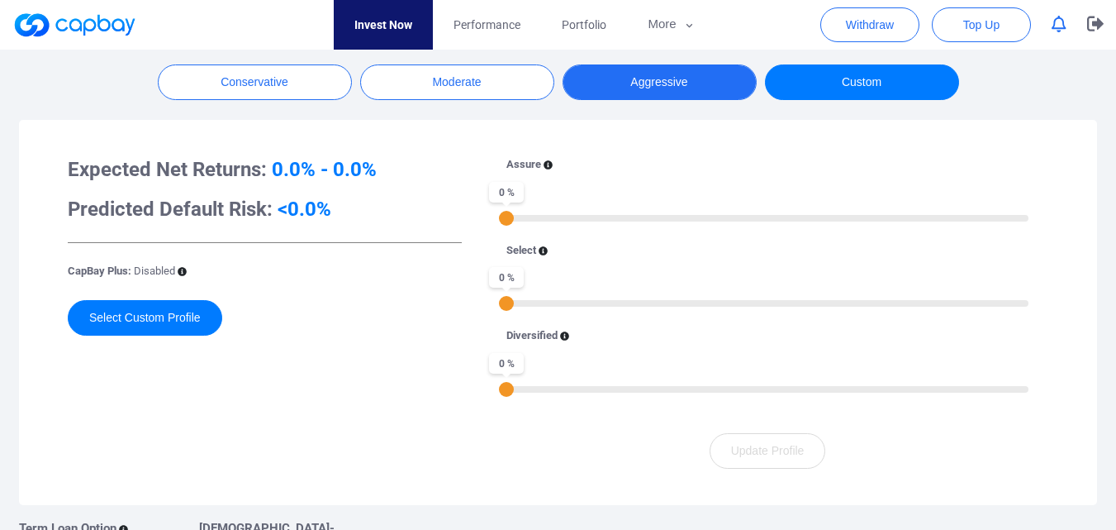
click at [660, 83] on button "Aggressive" at bounding box center [660, 82] width 194 height 36
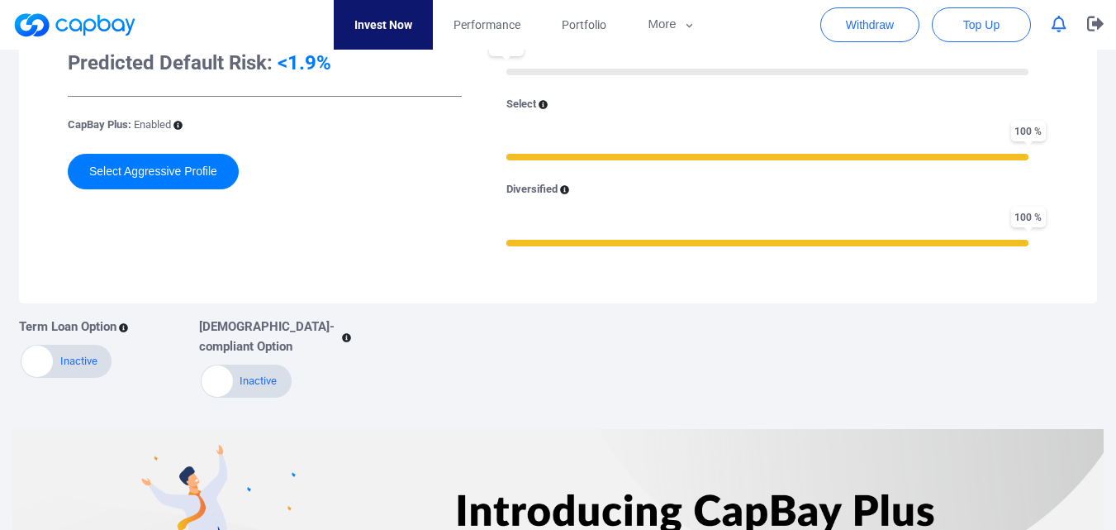
scroll to position [578, 0]
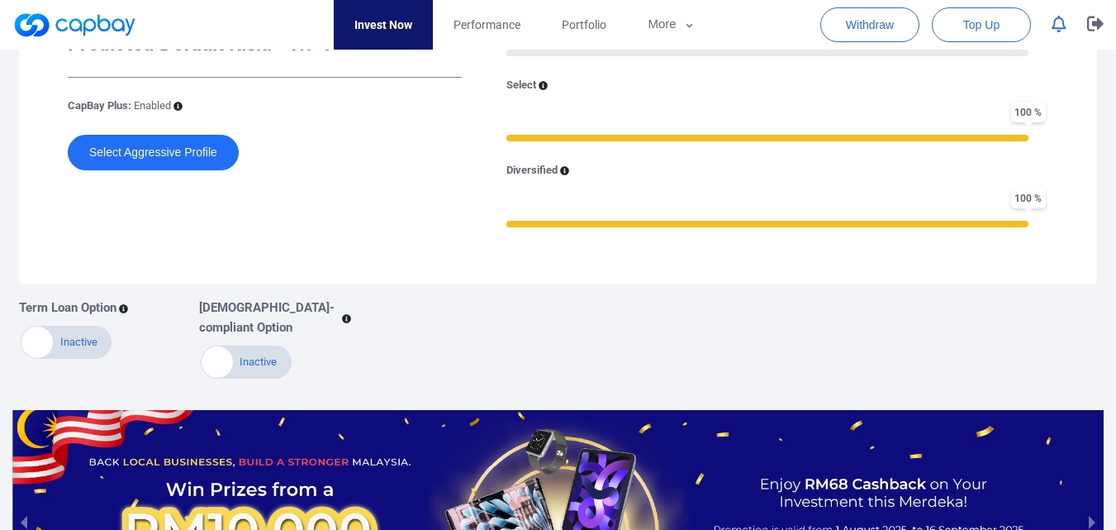
click at [164, 145] on button "Select Aggressive Profile" at bounding box center [153, 153] width 171 height 36
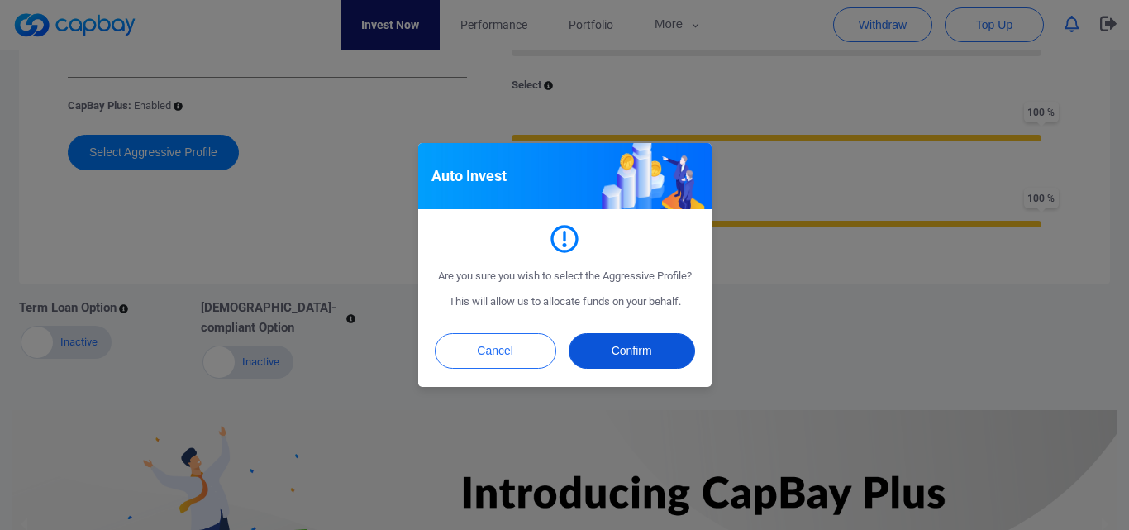
click at [625, 348] on button "Confirm" at bounding box center [631, 351] width 126 height 36
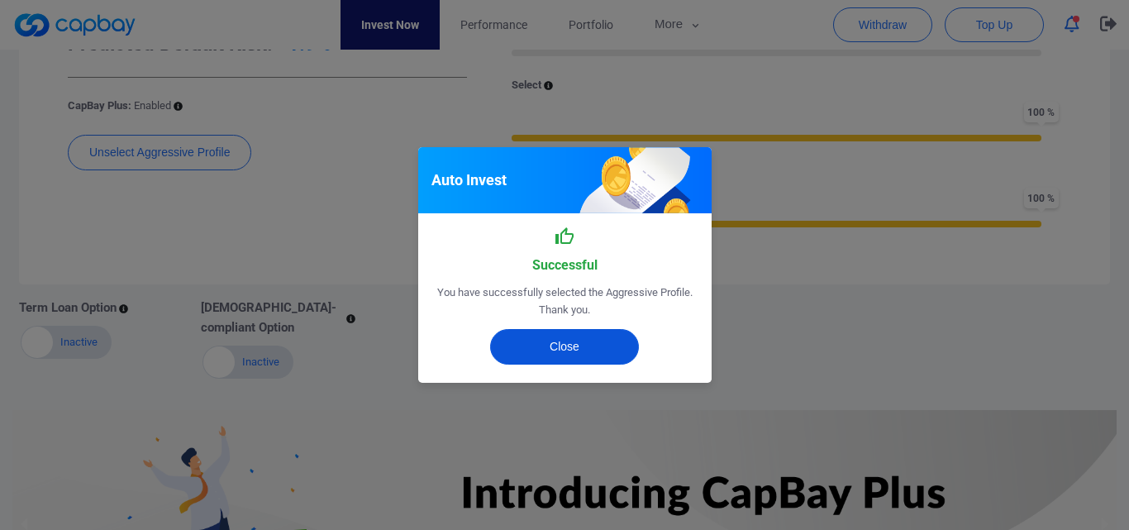
click at [597, 343] on button "Close" at bounding box center [564, 347] width 149 height 36
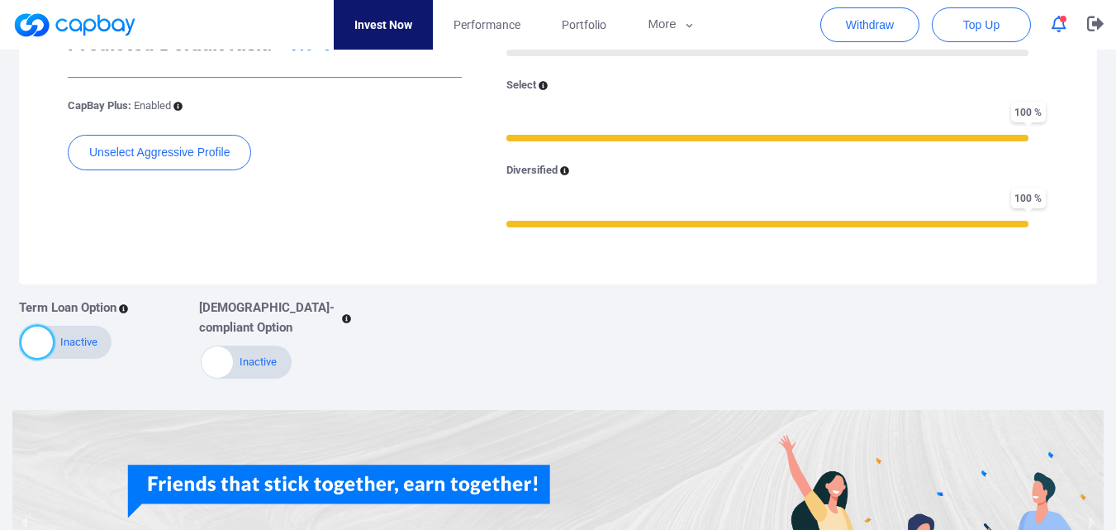
click at [30, 340] on div at bounding box center [36, 341] width 31 height 31
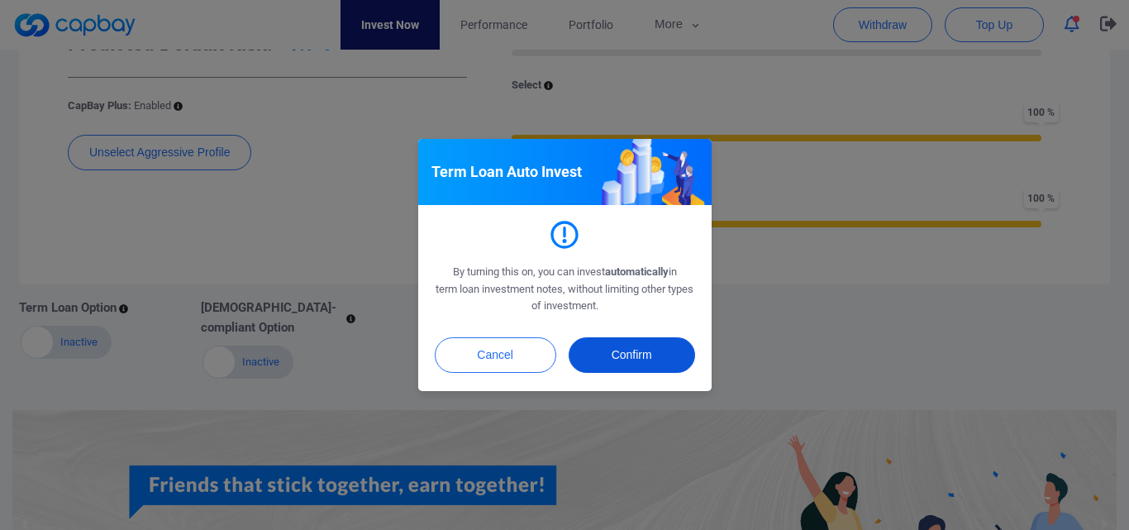
click at [636, 358] on button "Confirm" at bounding box center [631, 355] width 126 height 36
checkbox input "true"
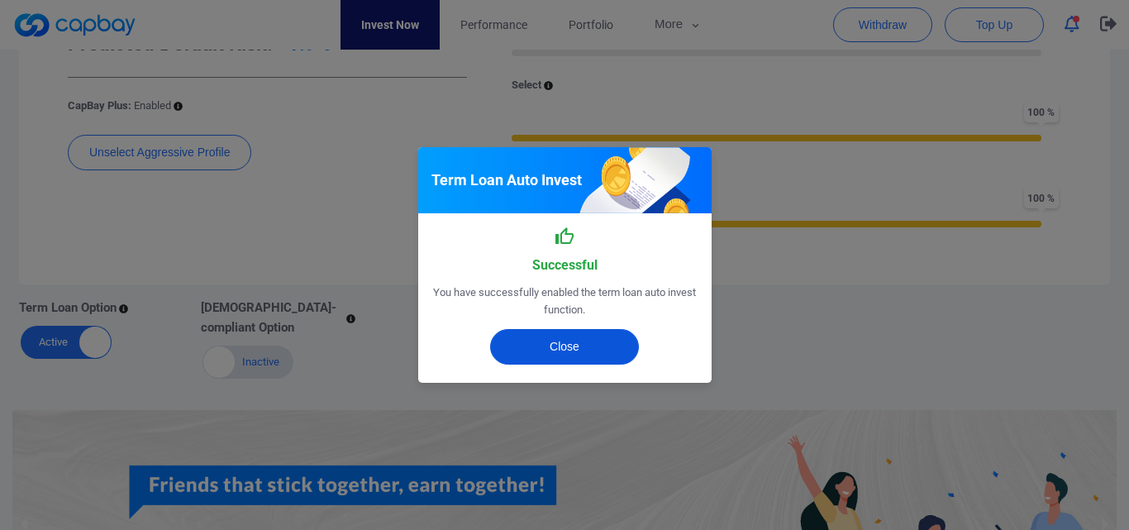
click at [552, 345] on button "Close" at bounding box center [564, 347] width 149 height 36
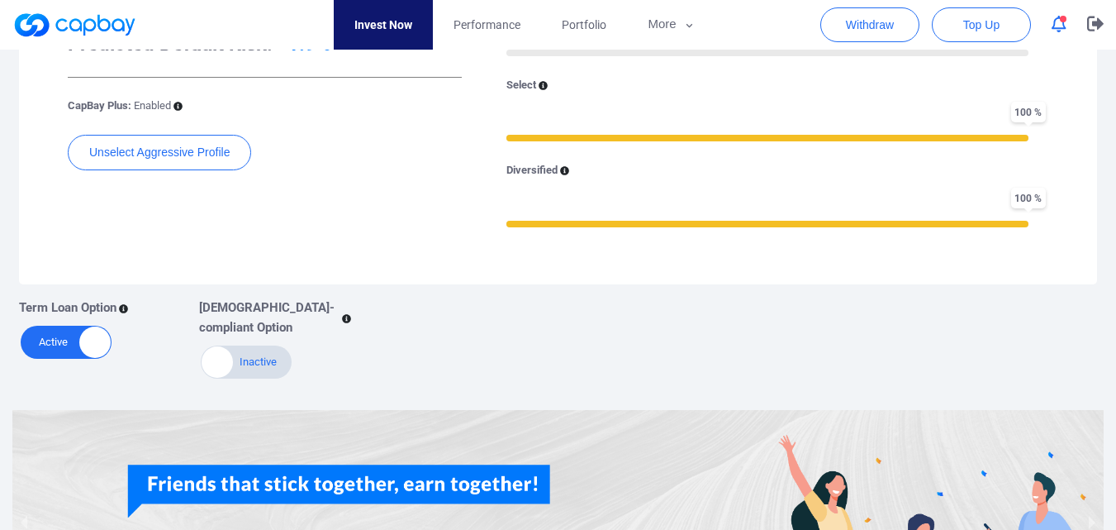
click at [221, 359] on div at bounding box center [217, 361] width 31 height 31
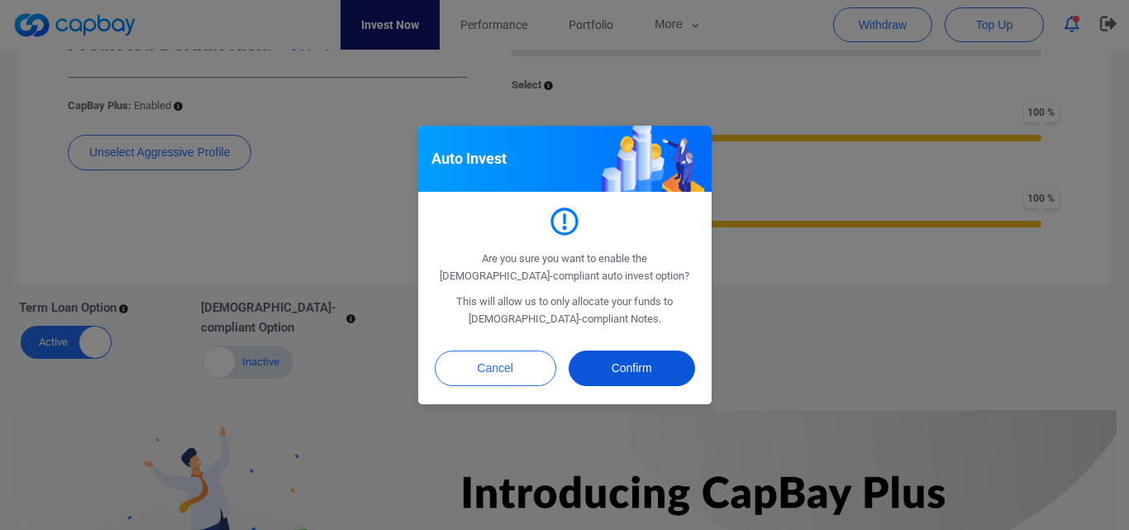
click at [649, 369] on button "Confirm" at bounding box center [631, 368] width 126 height 36
checkbox input "true"
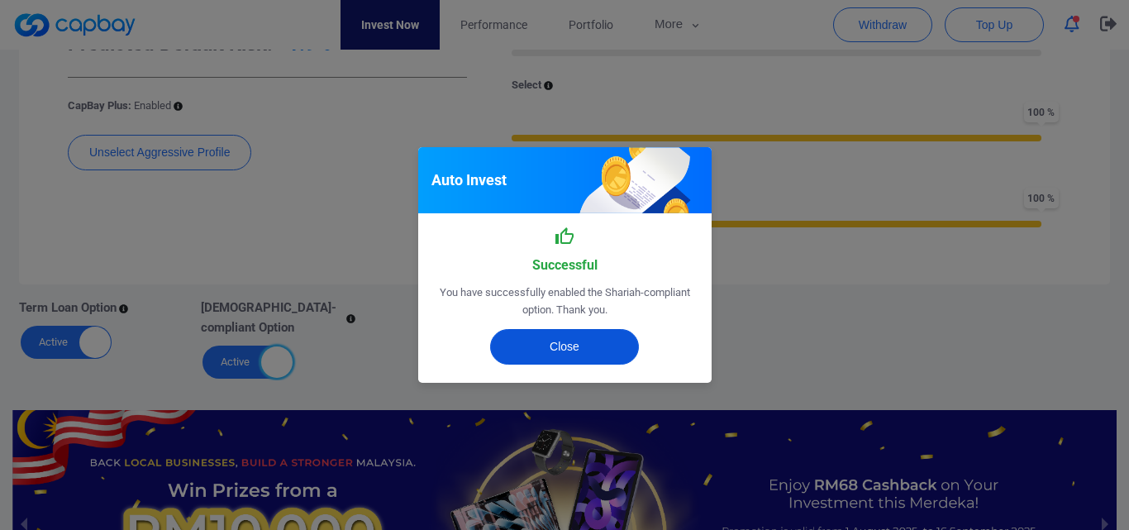
click at [560, 351] on button "Close" at bounding box center [564, 347] width 149 height 36
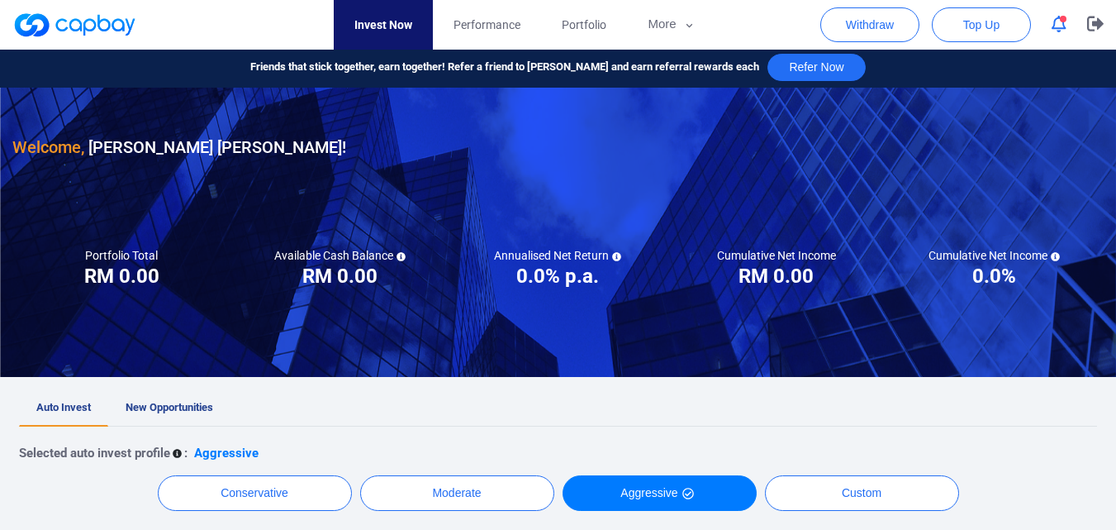
scroll to position [0, 0]
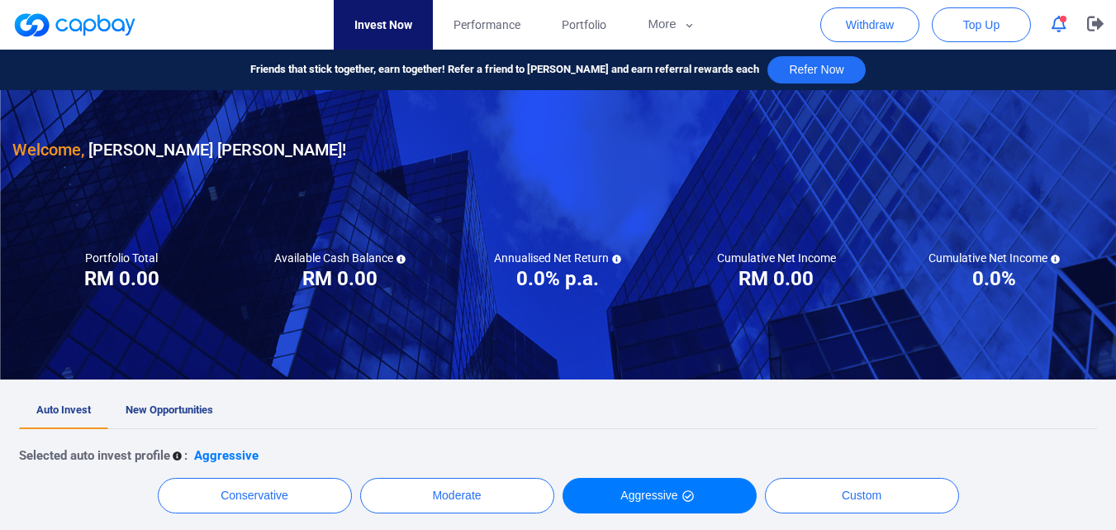
click at [1055, 22] on icon "button" at bounding box center [1059, 24] width 15 height 17
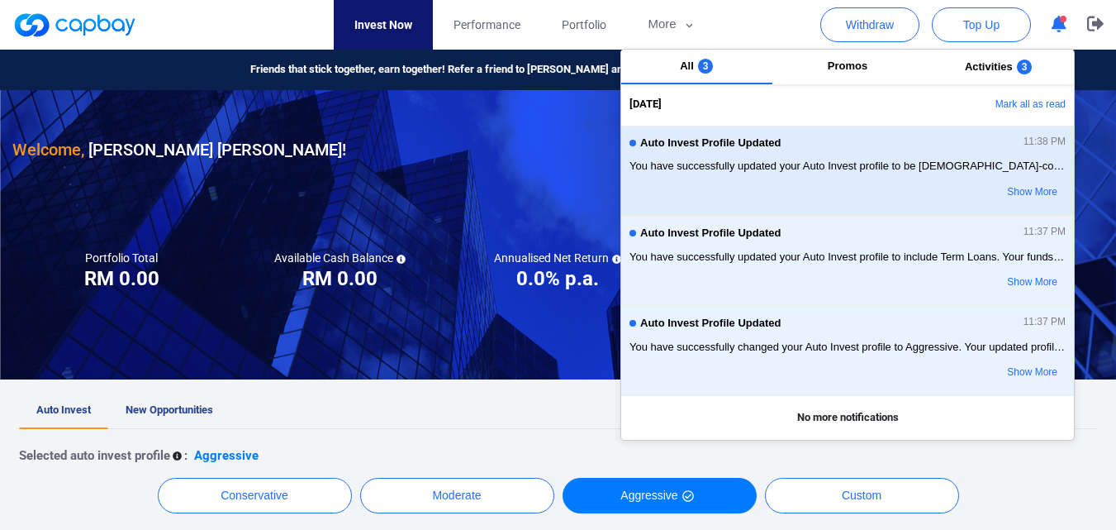
click at [796, 159] on span "You have successfully updated your Auto Invest profile to be [DEMOGRAPHIC_DATA]…" at bounding box center [848, 166] width 436 height 17
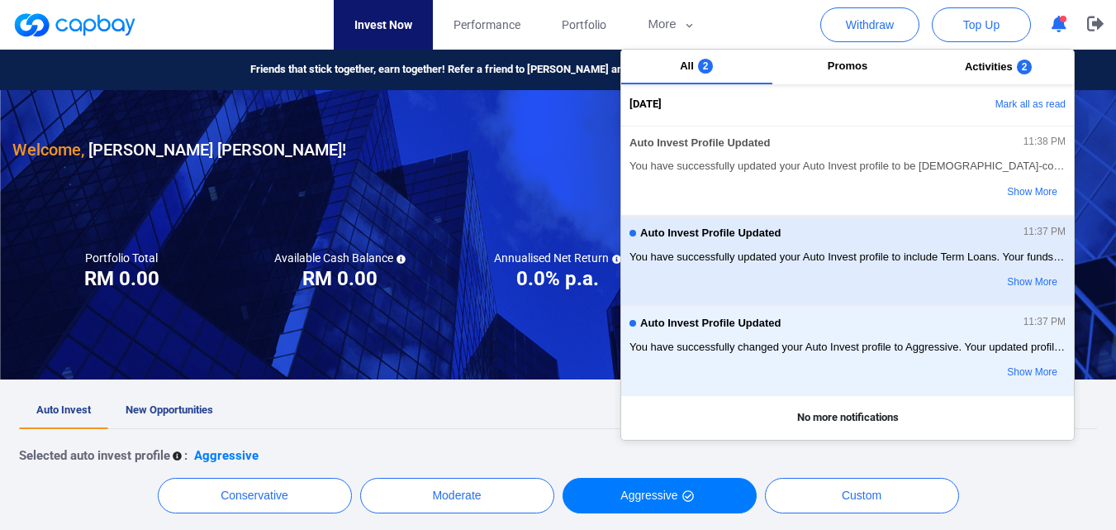
click at [779, 250] on span "You have successfully updated your Auto Invest profile to include Term Loans. Y…" at bounding box center [848, 257] width 436 height 17
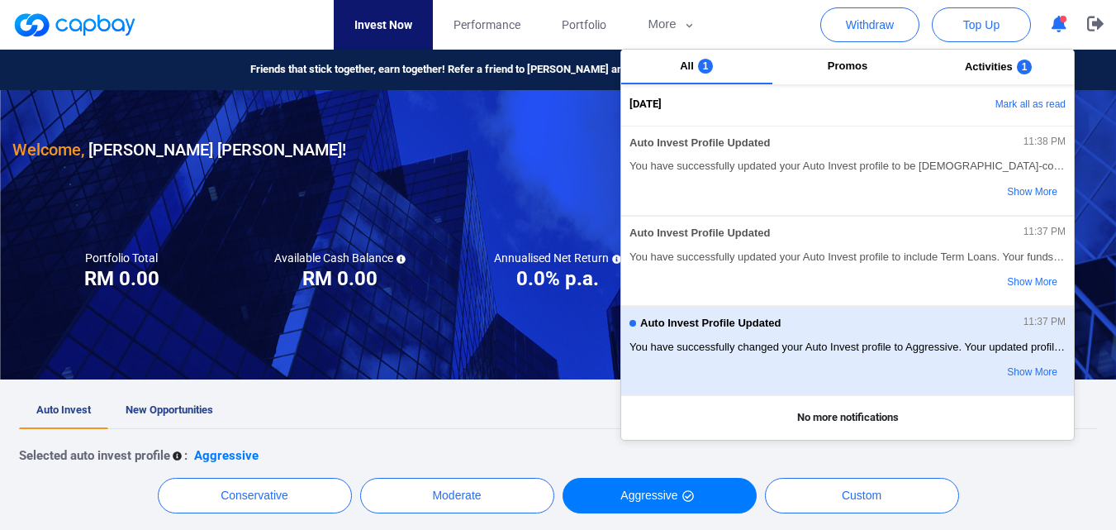
click at [744, 337] on div "Auto Invest Profile Updated 11:37 PM You have successfully changed your Auto In…" at bounding box center [848, 351] width 436 height 72
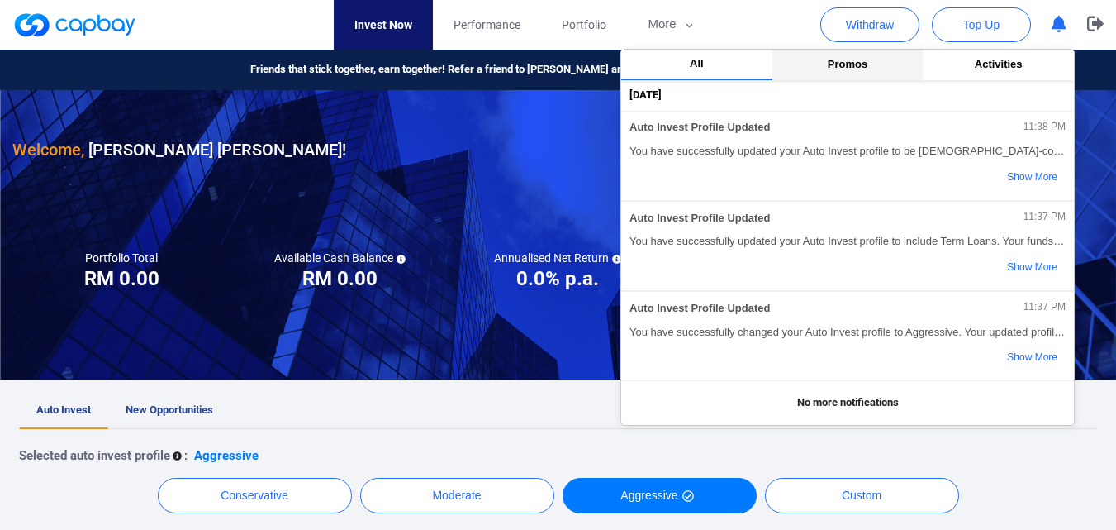
click at [846, 69] on span "Promos" at bounding box center [848, 64] width 40 height 12
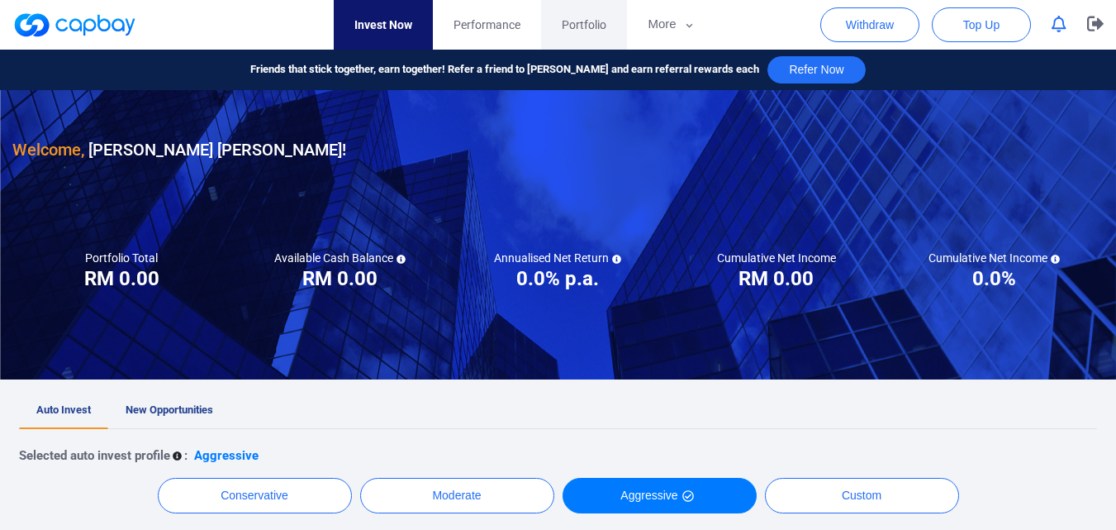
click at [575, 24] on span "Portfolio" at bounding box center [584, 25] width 45 height 18
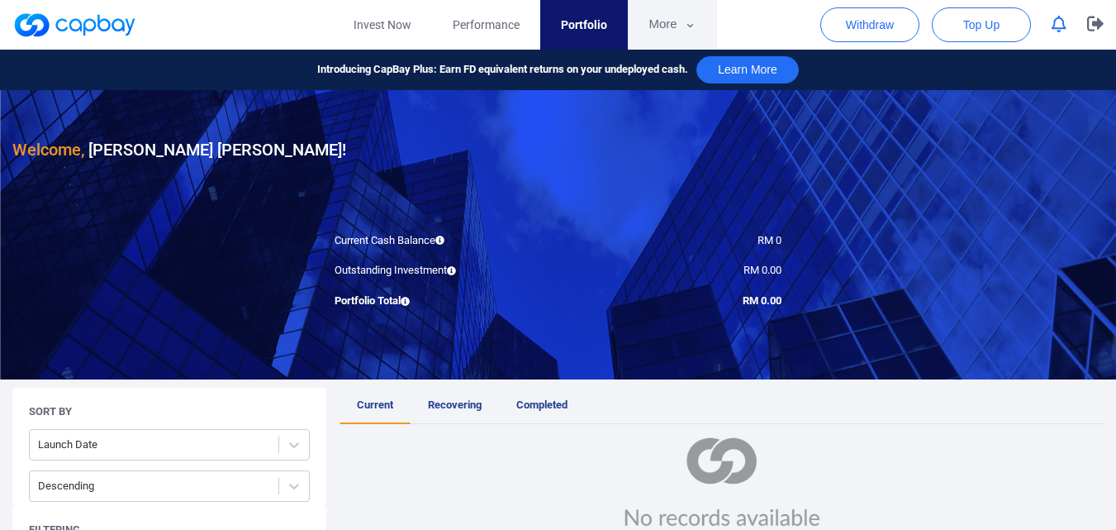
click at [683, 36] on button "More" at bounding box center [672, 25] width 88 height 50
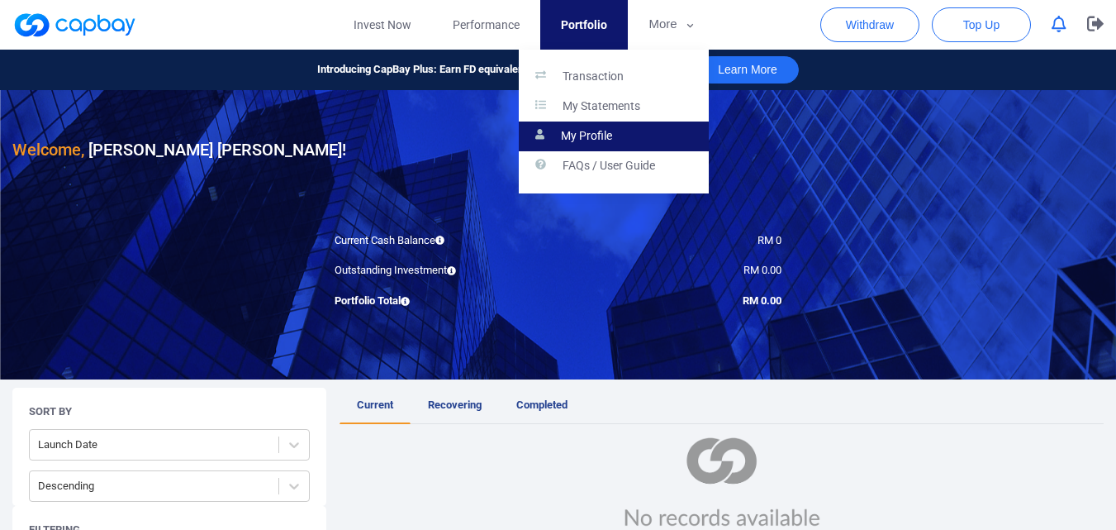
click at [583, 136] on p "My Profile" at bounding box center [586, 136] width 51 height 15
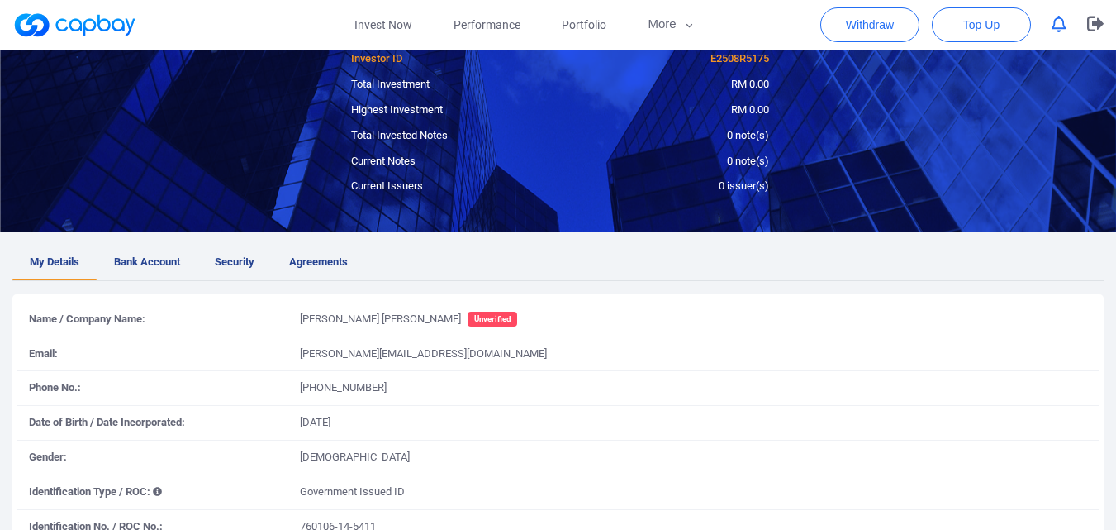
scroll to position [81, 0]
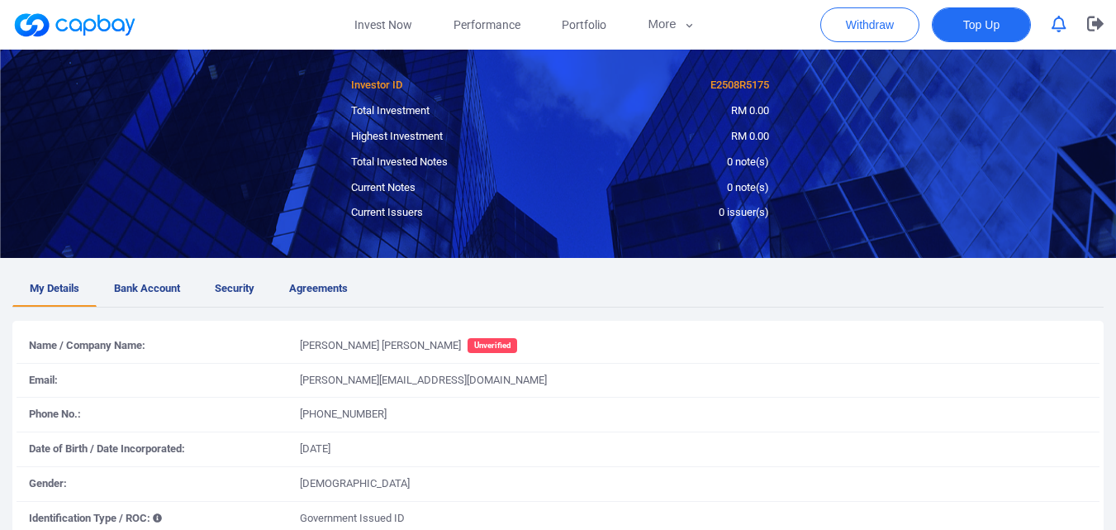
click at [982, 26] on span "Top Up" at bounding box center [981, 25] width 36 height 17
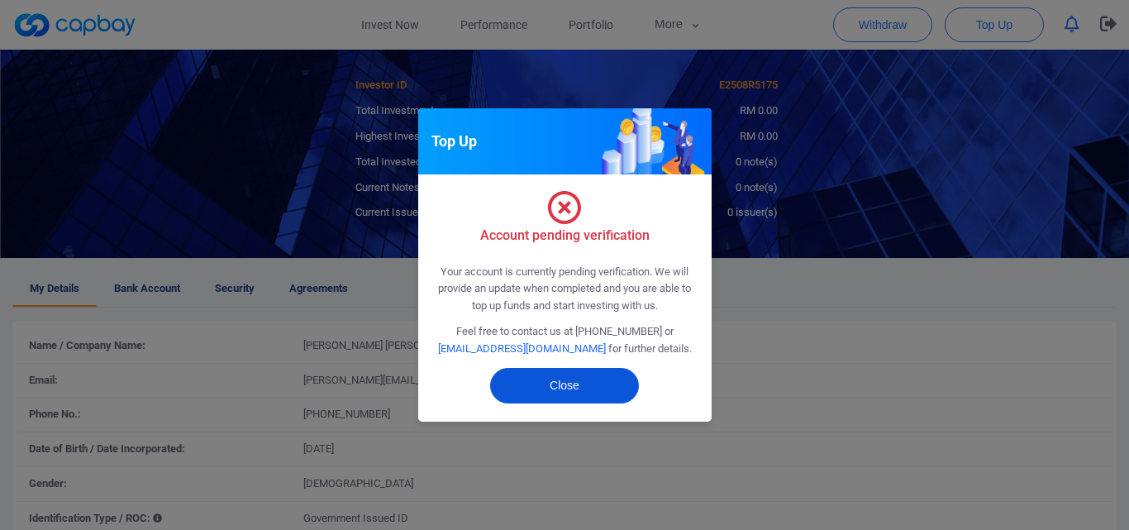
click at [587, 390] on button "Close" at bounding box center [564, 386] width 149 height 36
